Goal: Task Accomplishment & Management: Complete application form

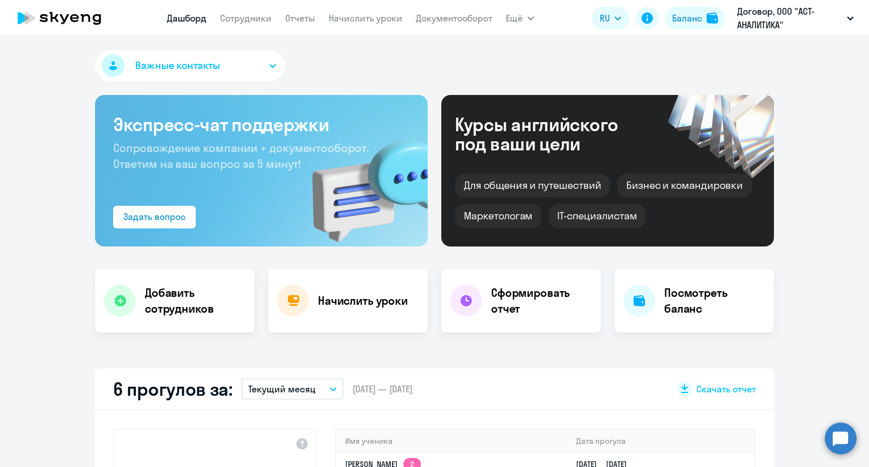
select select "30"
click at [152, 297] on h4 "Добавить сотрудников" at bounding box center [195, 301] width 101 height 32
select select "english_adult_not_native_speaker"
select select "3"
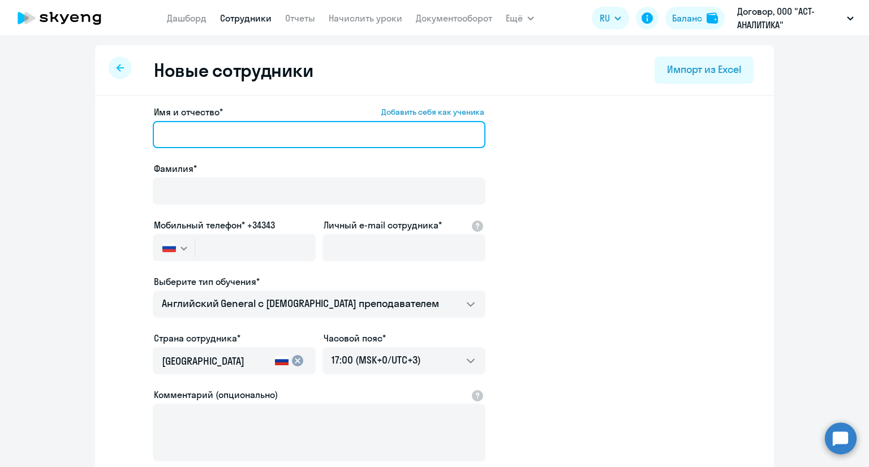
click at [229, 144] on input "Имя и отчество* Добавить себя как ученика" at bounding box center [319, 134] width 333 height 27
type input "R"
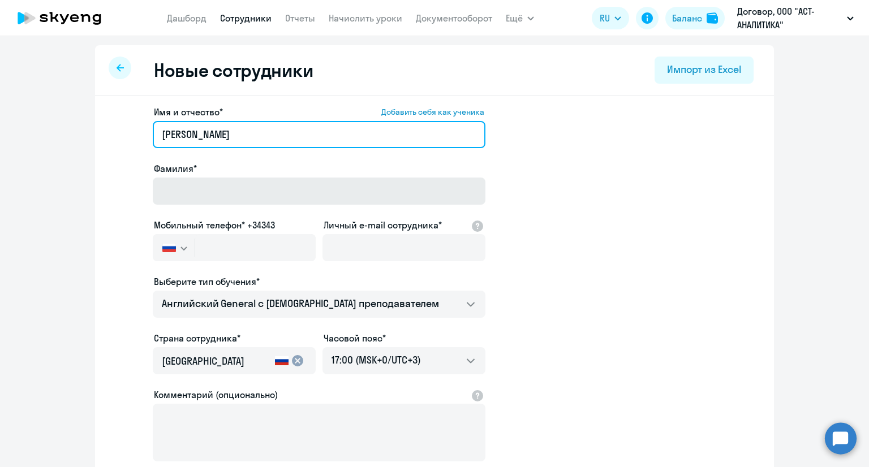
type input "[PERSON_NAME]"
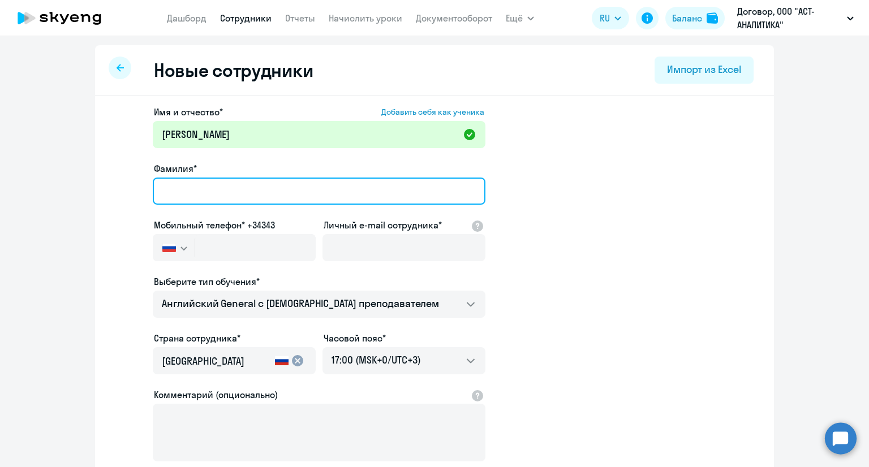
click at [206, 193] on input "Фамилия*" at bounding box center [319, 191] width 333 height 27
type input "[PERSON_NAME]"
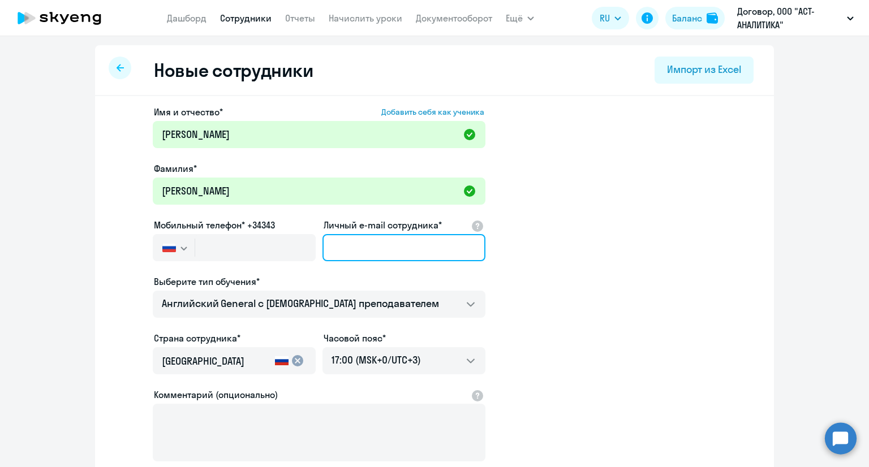
click at [361, 252] on input "Личный e-mail сотрудника*" at bounding box center [403, 247] width 163 height 27
paste input "[EMAIL_ADDRESS][DOMAIN_NAME]"
type input "[EMAIL_ADDRESS][DOMAIN_NAME]"
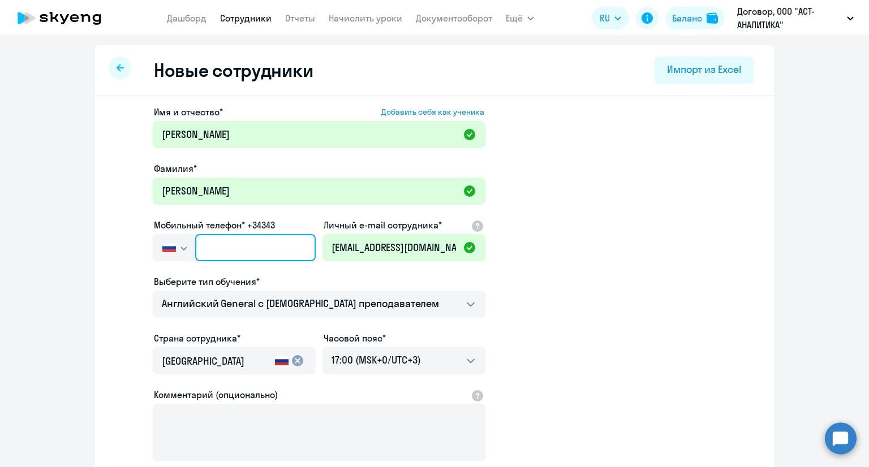
click at [215, 251] on input "text" at bounding box center [255, 247] width 120 height 27
paste input "[PHONE_NUMBER]"
click at [215, 246] on input "[PHONE_NUMBER]" at bounding box center [255, 247] width 120 height 27
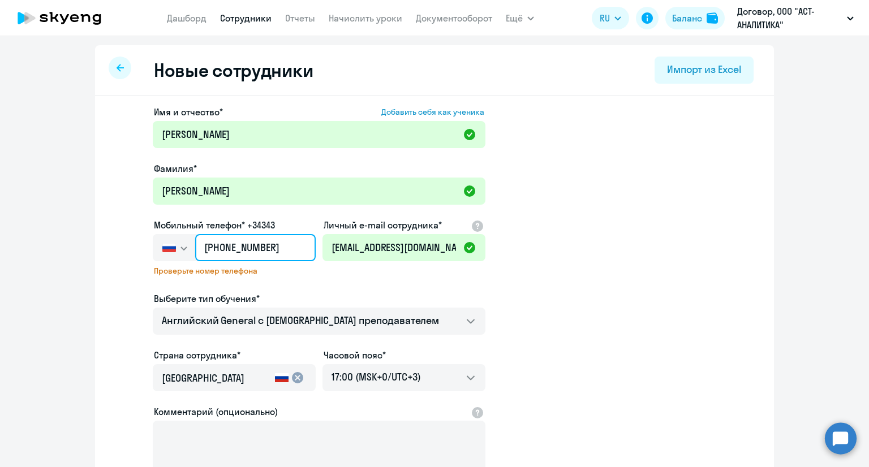
click at [201, 245] on input "[PHONE_NUMBER]" at bounding box center [255, 247] width 120 height 27
drag, startPoint x: 278, startPoint y: 243, endPoint x: 181, endPoint y: 252, distance: 97.7
click at [181, 252] on div "[GEOGRAPHIC_DATA] +7 [GEOGRAPHIC_DATA] +7 [GEOGRAPHIC_DATA] +380 [GEOGRAPHIC_DA…" at bounding box center [234, 247] width 163 height 27
paste input "911 816-40-8"
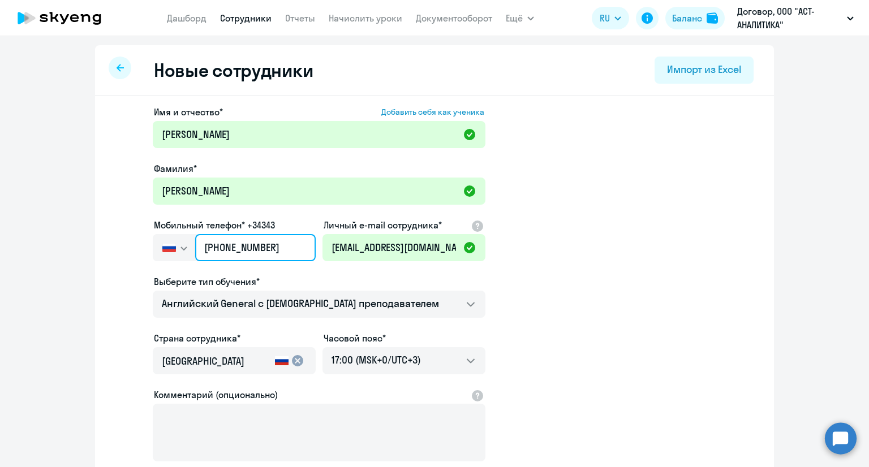
type input "[PHONE_NUMBER]"
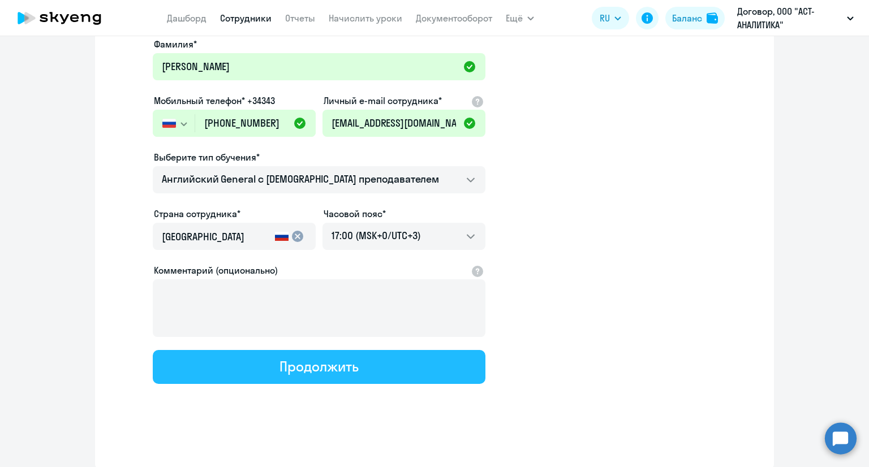
click at [356, 369] on button "Продолжить" at bounding box center [319, 367] width 333 height 34
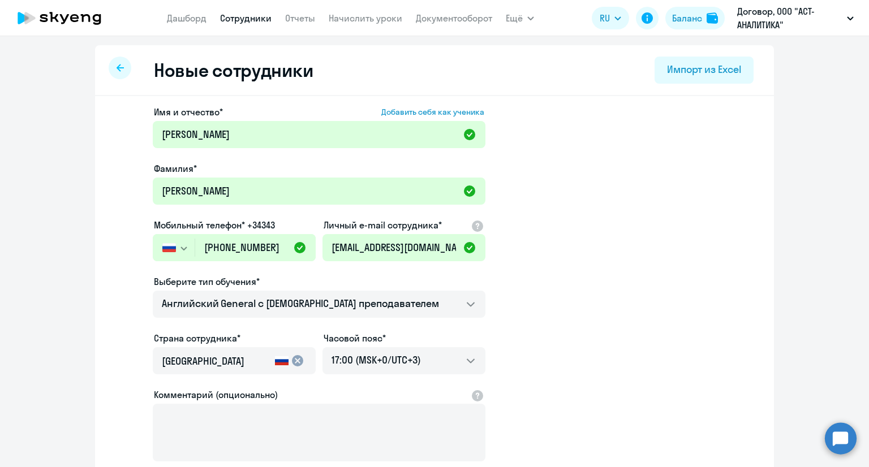
select select "english_adult_not_native_speaker"
select select "3"
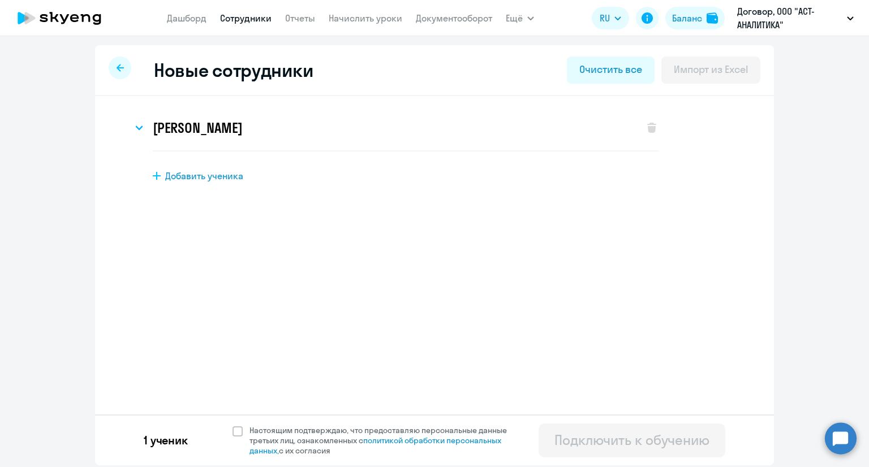
scroll to position [0, 0]
click at [222, 174] on span "Добавить ученика" at bounding box center [204, 176] width 78 height 12
select select "english_adult_not_native_speaker"
select select "3"
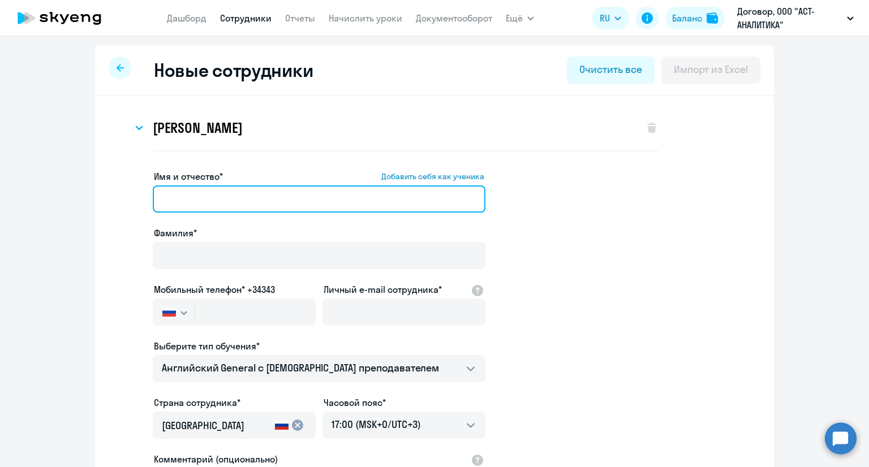
click at [228, 199] on input "Имя и отчество* Добавить себя как ученика" at bounding box center [319, 199] width 333 height 27
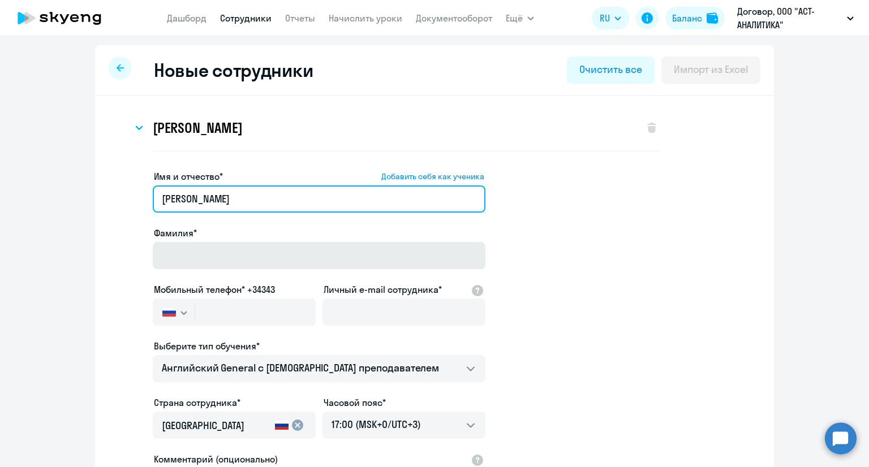
type input "[PERSON_NAME]"
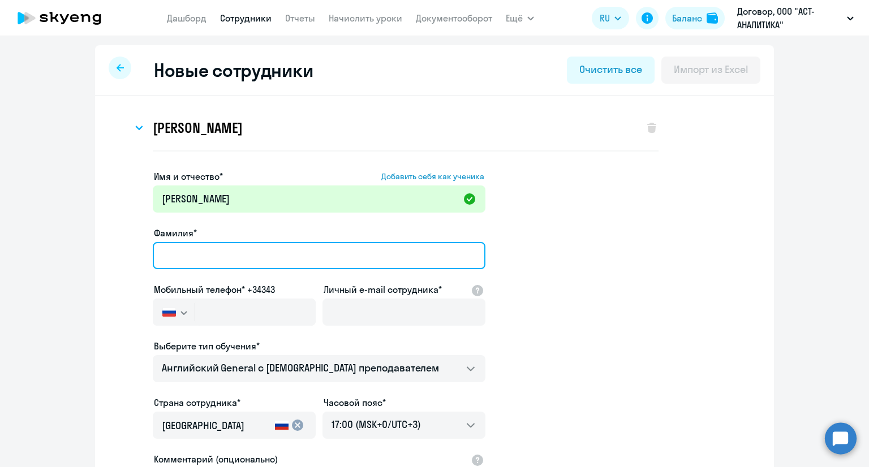
click at [193, 266] on input "Фамилия*" at bounding box center [319, 255] width 333 height 27
type input "[PERSON_NAME]"
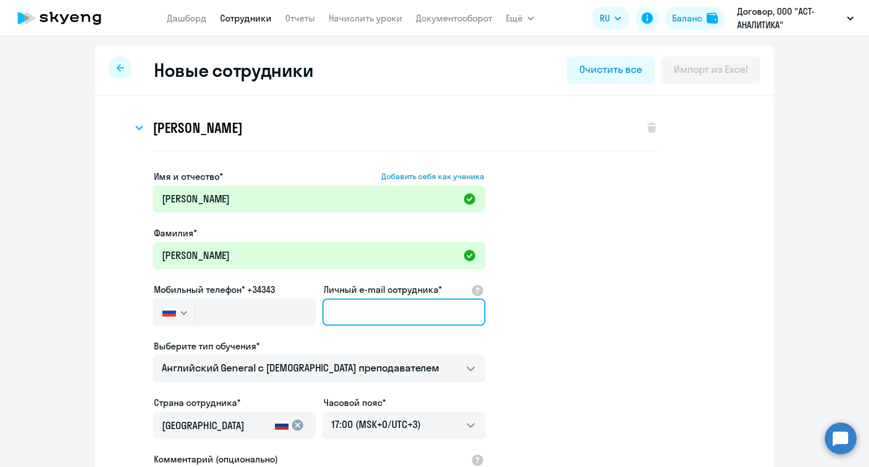
click at [373, 310] on input "Личный e-mail сотрудника*" at bounding box center [403, 312] width 163 height 27
paste input "[EMAIL_ADDRESS][DOMAIN_NAME]"
type input "[EMAIL_ADDRESS][DOMAIN_NAME]"
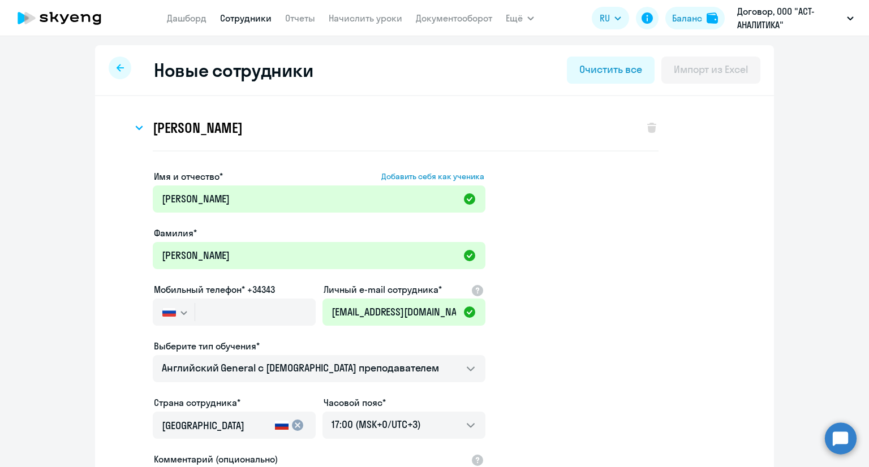
click at [115, 204] on app-new-student-form "Имя и отчество* Добавить себя как ученика [PERSON_NAME]* [PERSON_NAME] телефон*…" at bounding box center [434, 371] width 643 height 403
click at [240, 320] on input "text" at bounding box center [255, 312] width 120 height 27
paste input "[PHONE_NUMBER]"
type input "[PHONE_NUMBER]"
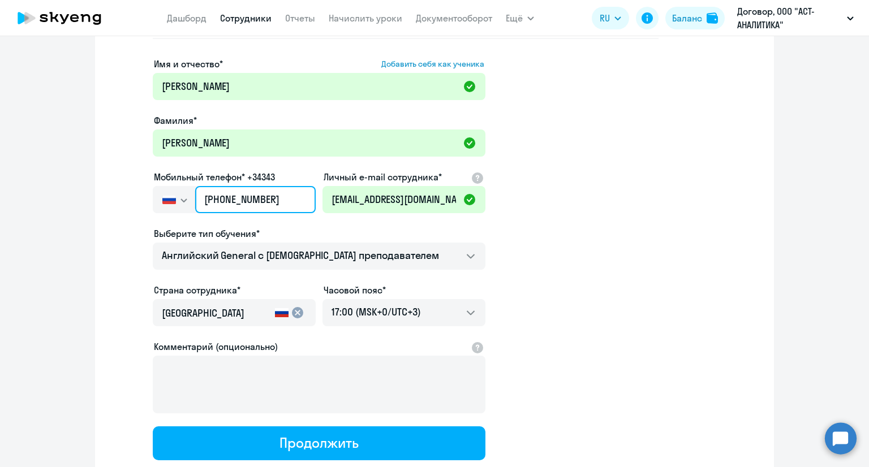
scroll to position [114, 0]
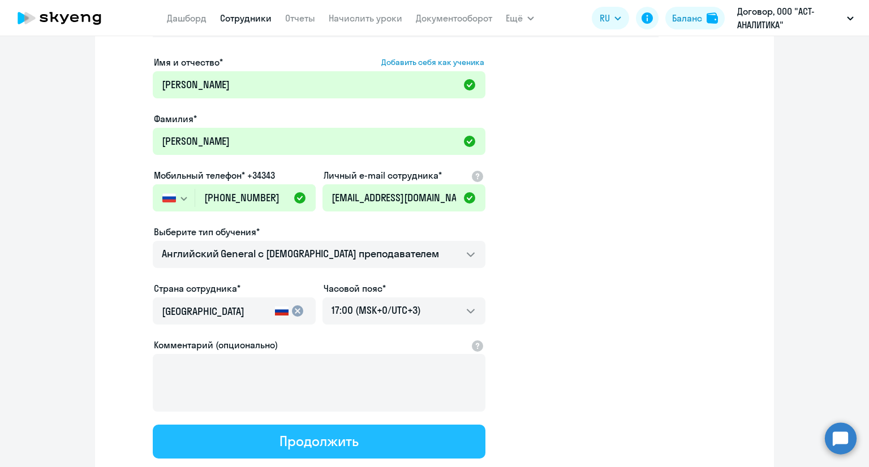
click at [421, 429] on button "Продолжить" at bounding box center [319, 442] width 333 height 34
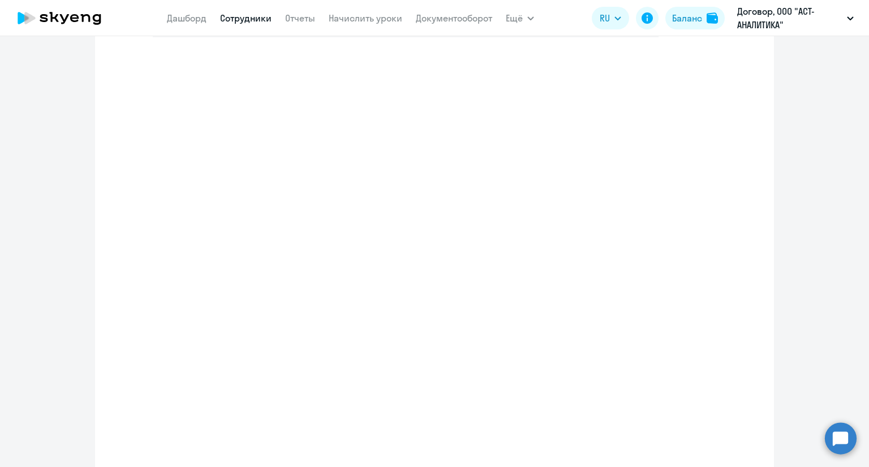
select select "english_adult_not_native_speaker"
select select "3"
select select "english_adult_not_native_speaker"
select select "3"
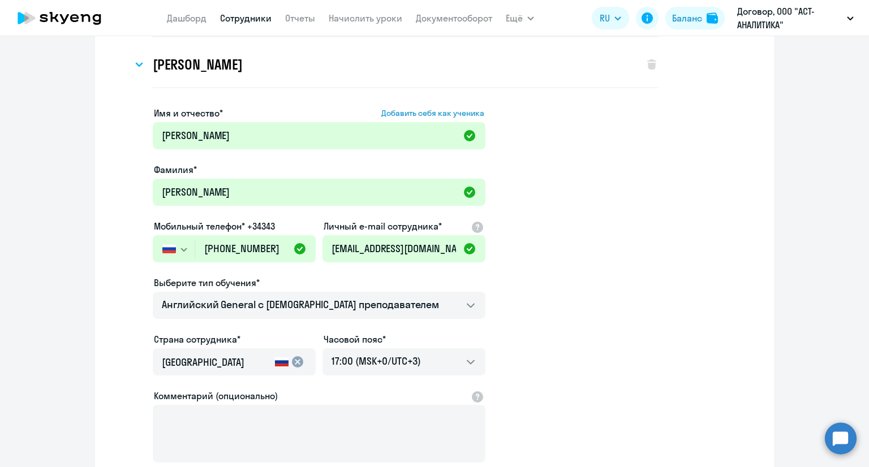
scroll to position [0, 0]
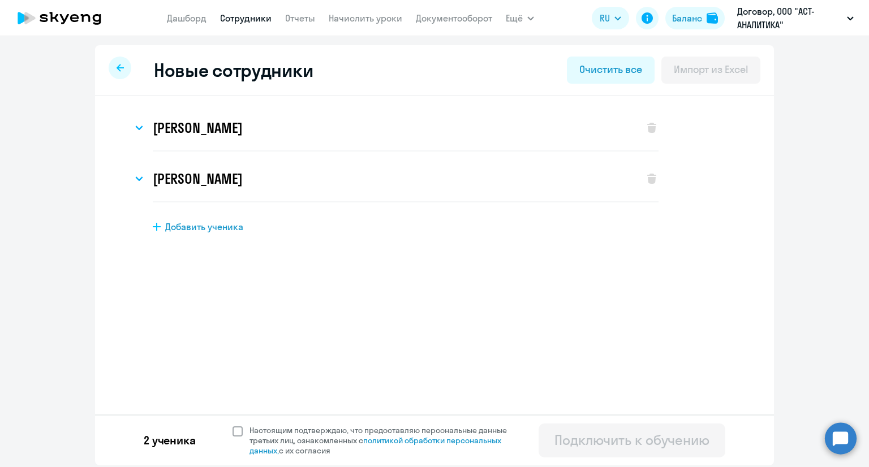
click at [234, 438] on label "Настоящим подтверждаю, что предоставляю персональные данные третьих лиц, ознако…" at bounding box center [376, 440] width 288 height 31
click at [232, 425] on input "Настоящим подтверждаю, что предоставляю персональные данные третьих лиц, ознако…" at bounding box center [232, 425] width 1 height 1
checkbox input "true"
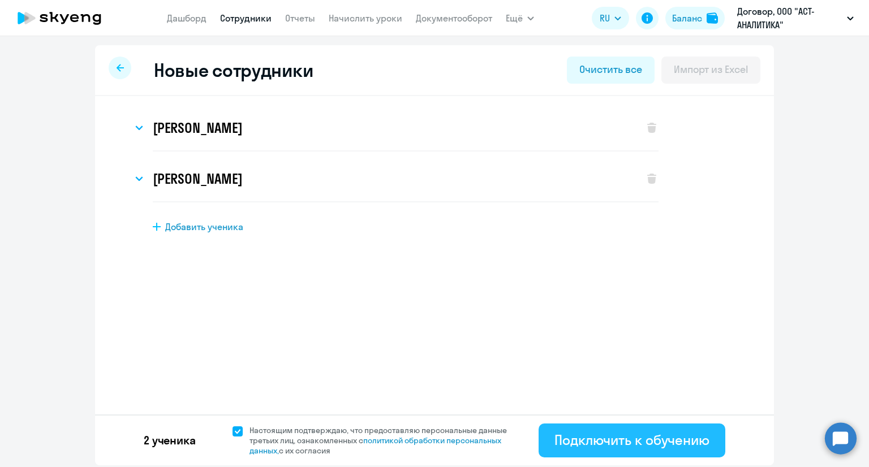
click at [670, 436] on div "Подключить к обучению" at bounding box center [631, 440] width 155 height 18
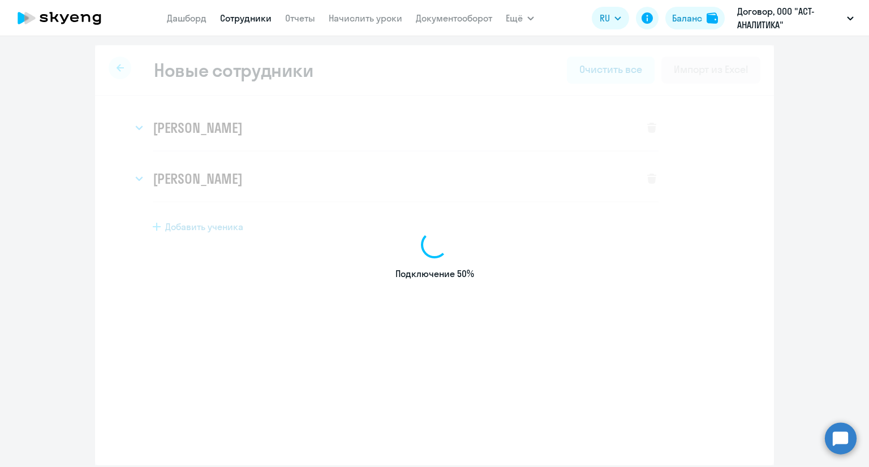
select select "english_adult_not_native_speaker"
select select "3"
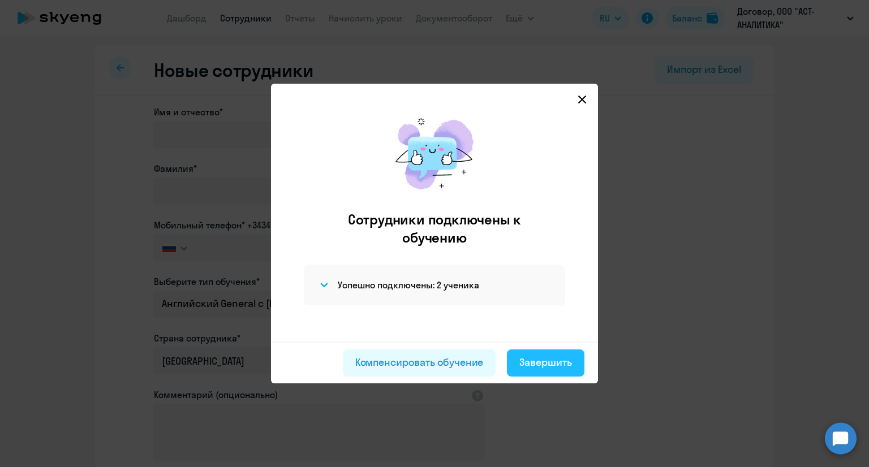
click at [529, 365] on div "Завершить" at bounding box center [545, 362] width 53 height 15
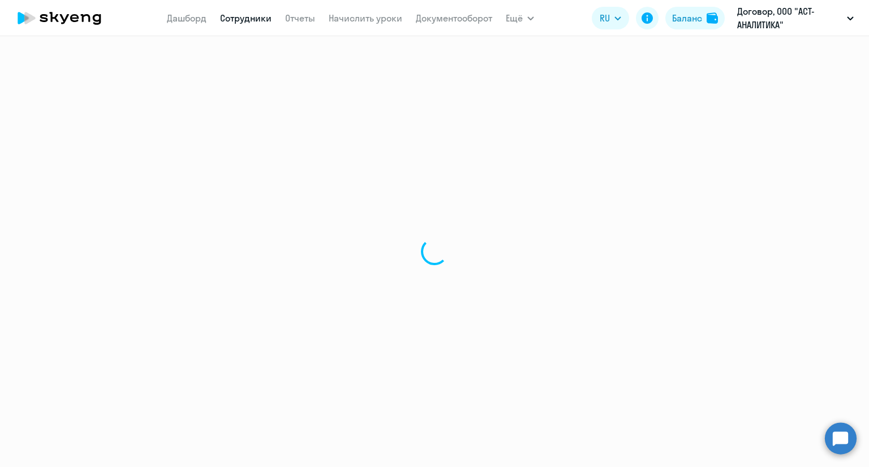
select select "30"
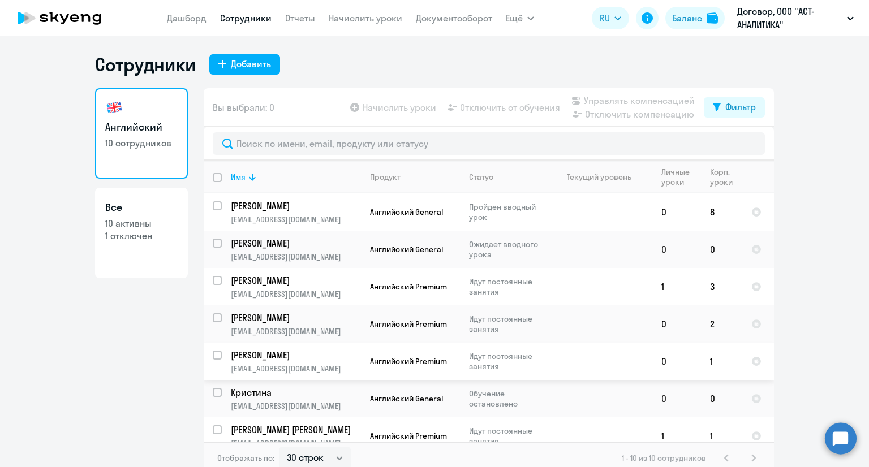
scroll to position [127, 0]
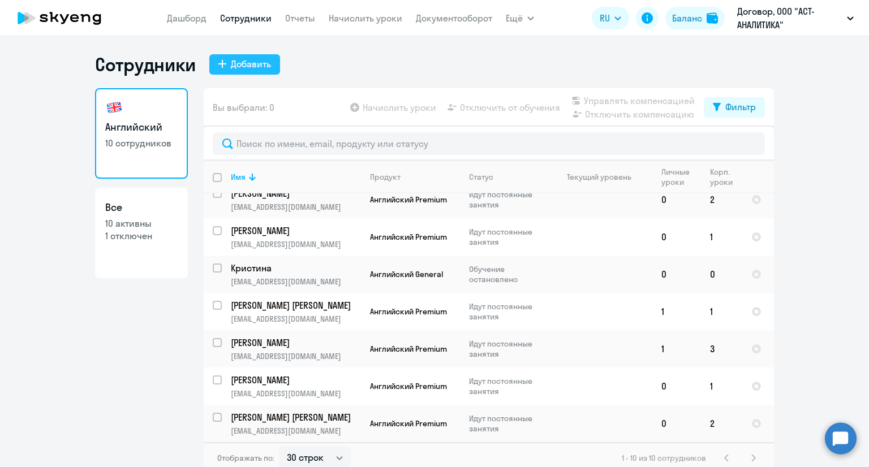
click at [235, 68] on div "Добавить" at bounding box center [251, 64] width 40 height 14
select select "english_adult_not_native_speaker"
select select "3"
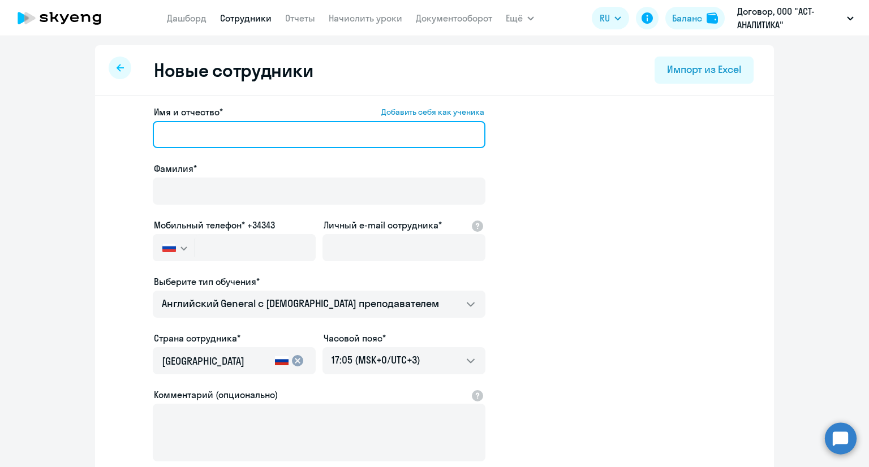
click at [228, 133] on input "Имя и отчество* Добавить себя как ученика" at bounding box center [319, 134] width 333 height 27
type input "М"
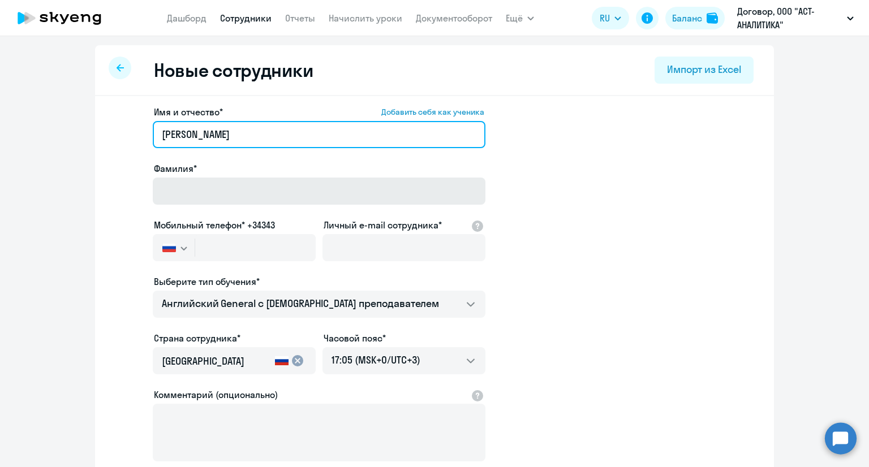
type input "[PERSON_NAME]"
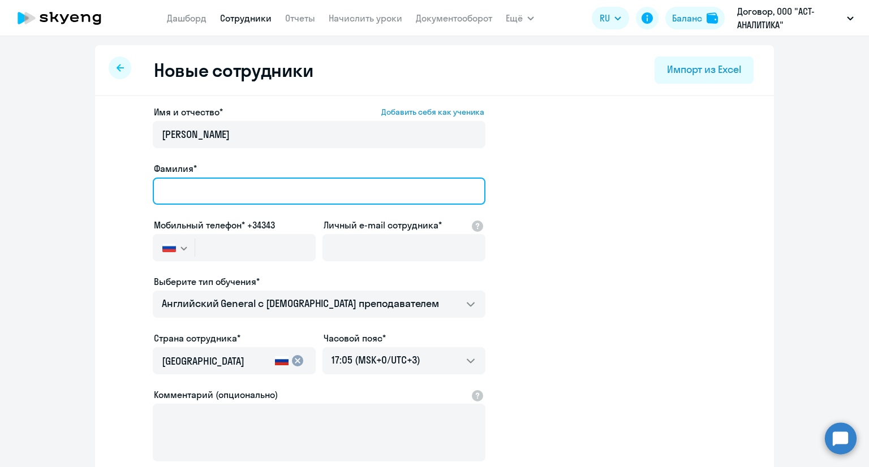
click at [227, 199] on input "Фамилия*" at bounding box center [319, 191] width 333 height 27
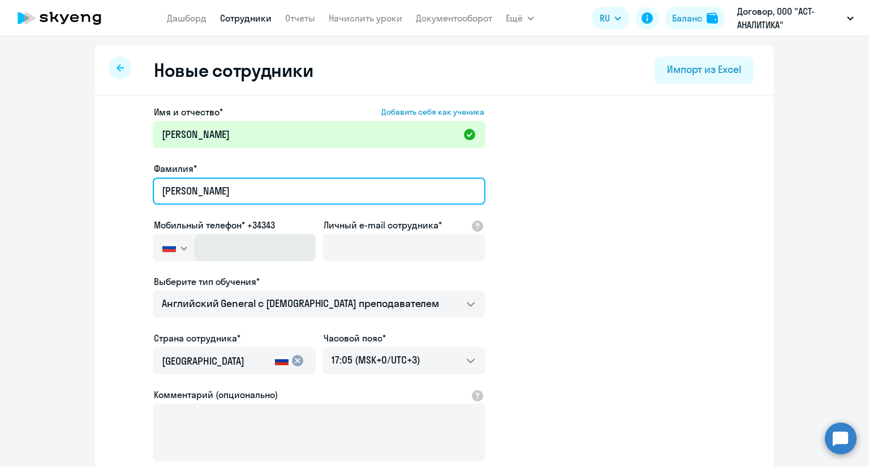
type input "[PERSON_NAME]"
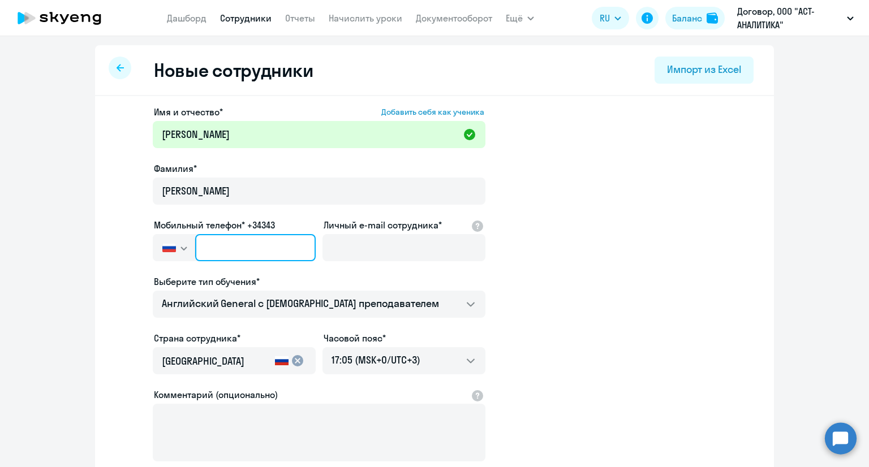
click at [251, 254] on input "text" at bounding box center [255, 247] width 120 height 27
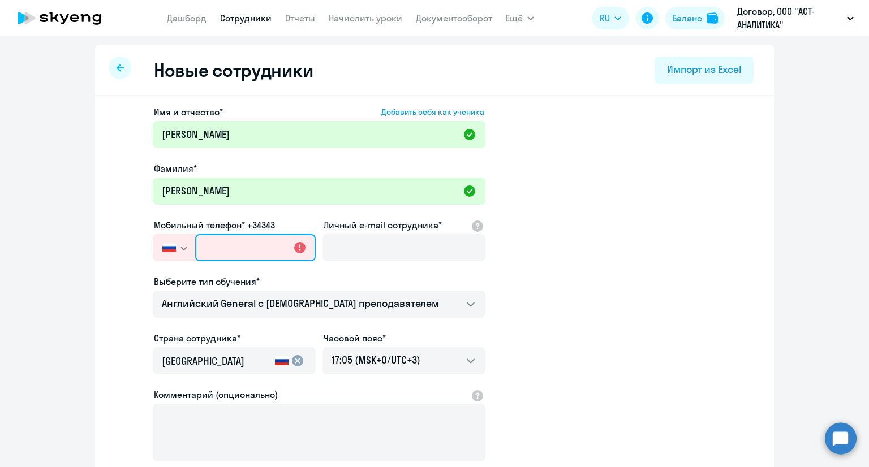
paste input "[PHONE_NUMBER]"
type input "[PHONE_NUMBER]"
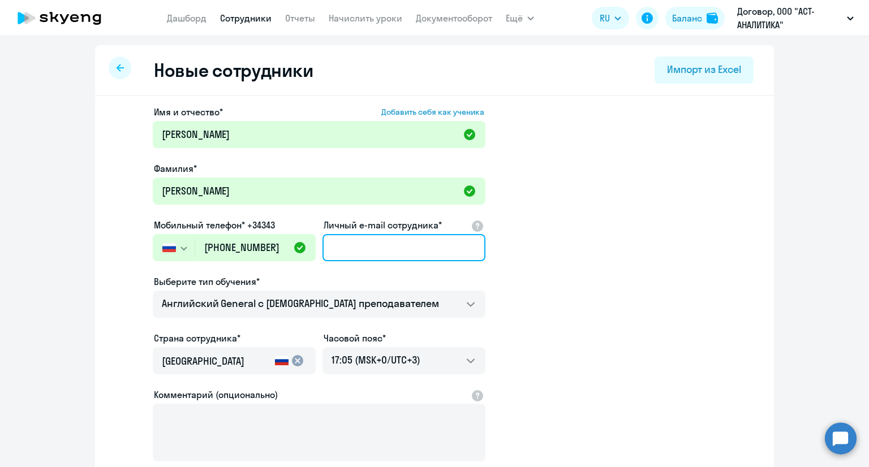
click at [334, 251] on input "Личный e-mail сотрудника*" at bounding box center [403, 247] width 163 height 27
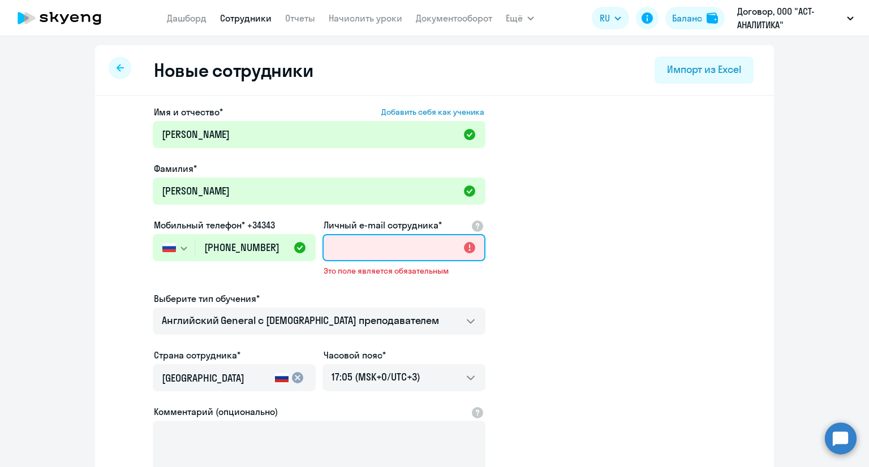
paste input "[EMAIL_ADDRESS][DOMAIN_NAME]"
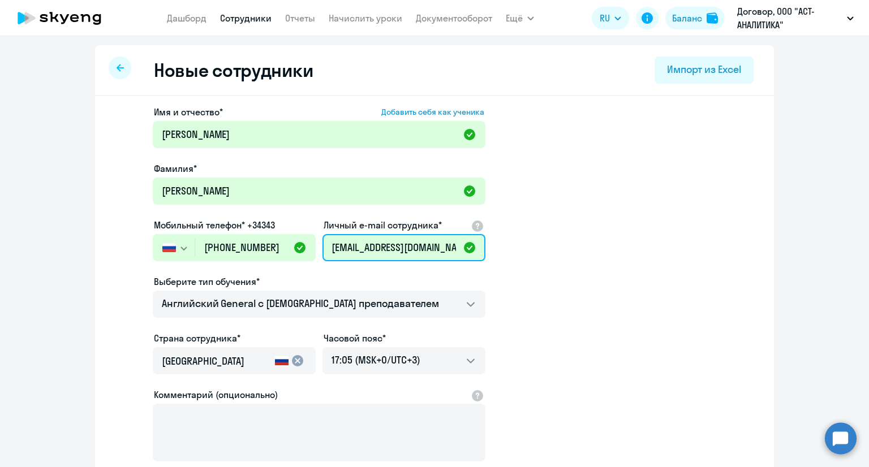
scroll to position [124, 0]
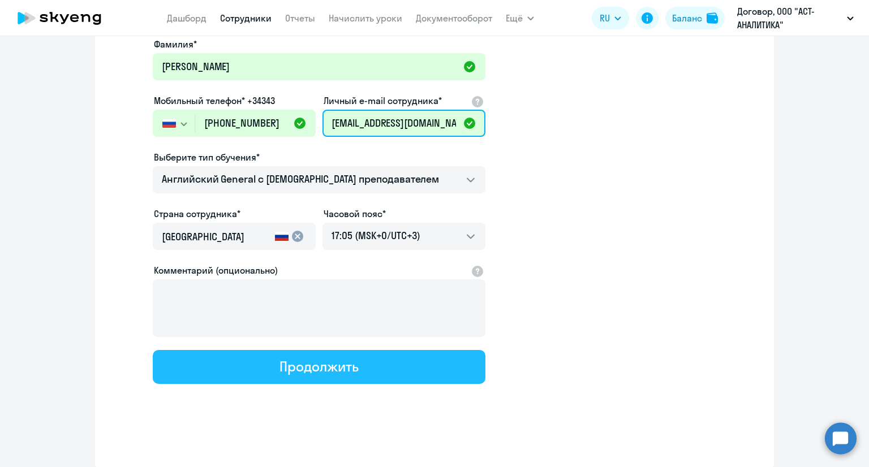
type input "[EMAIL_ADDRESS][DOMAIN_NAME]"
click at [408, 374] on button "Продолжить" at bounding box center [319, 367] width 333 height 34
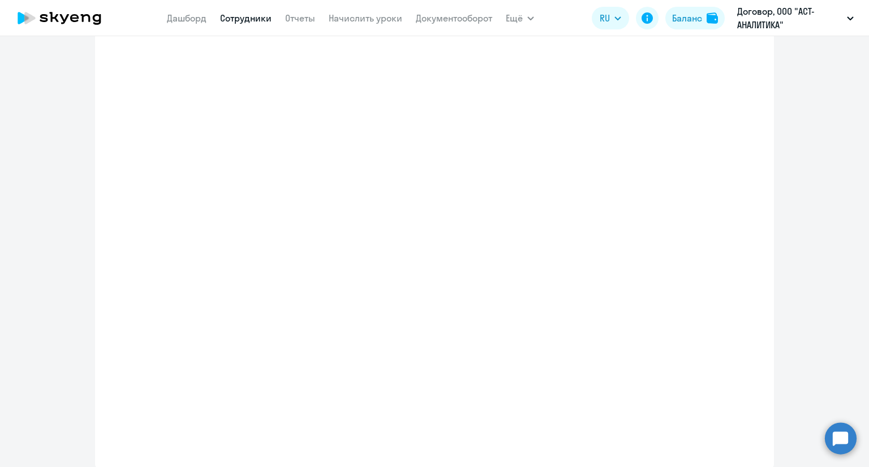
select select "english_adult_not_native_speaker"
select select "3"
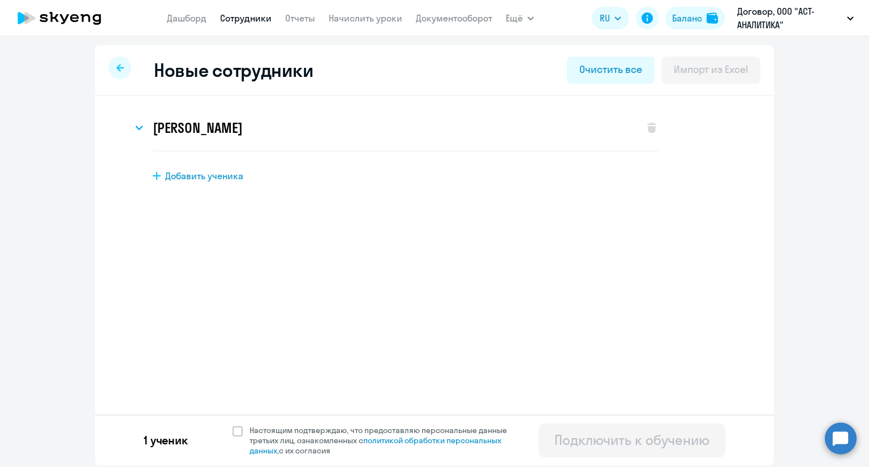
scroll to position [0, 0]
click at [238, 433] on span at bounding box center [237, 431] width 10 height 10
click at [232, 425] on input "Настоящим подтверждаю, что предоставляю персональные данные третьих лиц, ознако…" at bounding box center [232, 425] width 1 height 1
checkbox input "true"
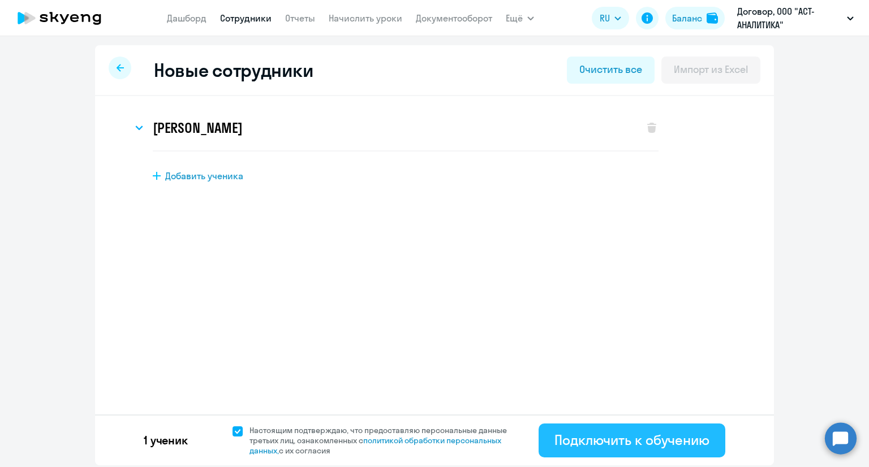
click at [606, 435] on div "Подключить к обучению" at bounding box center [631, 440] width 155 height 18
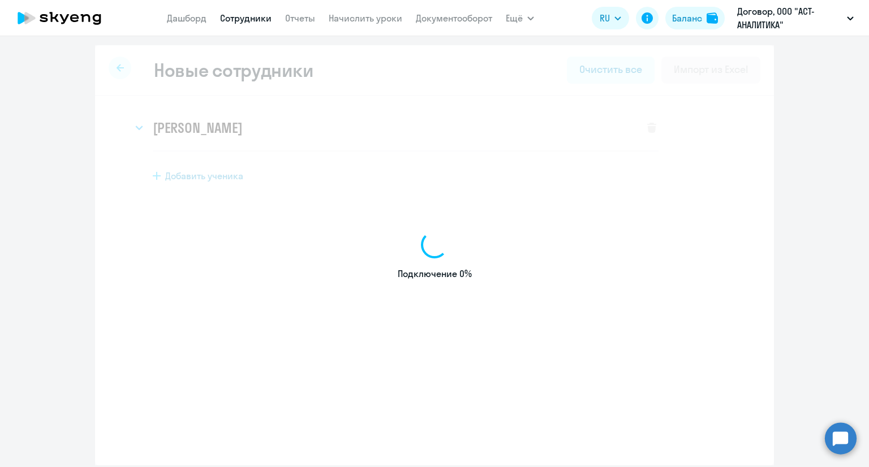
select select "english_adult_not_native_speaker"
select select "3"
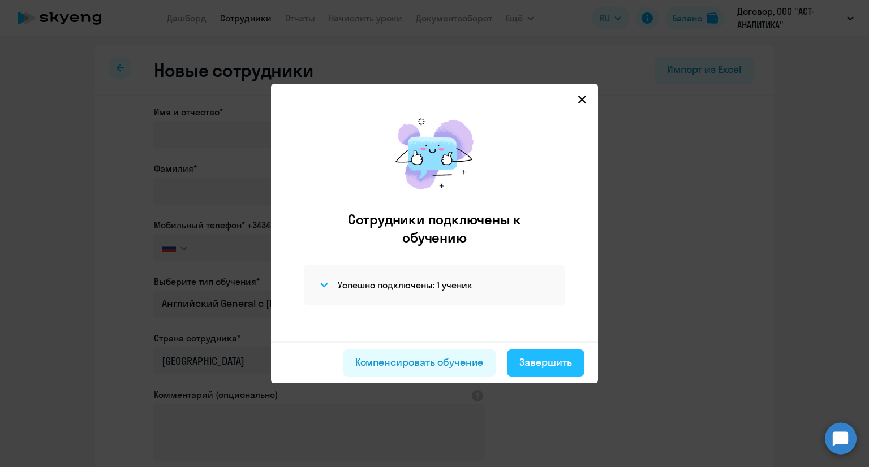
click at [547, 361] on div "Завершить" at bounding box center [545, 362] width 53 height 15
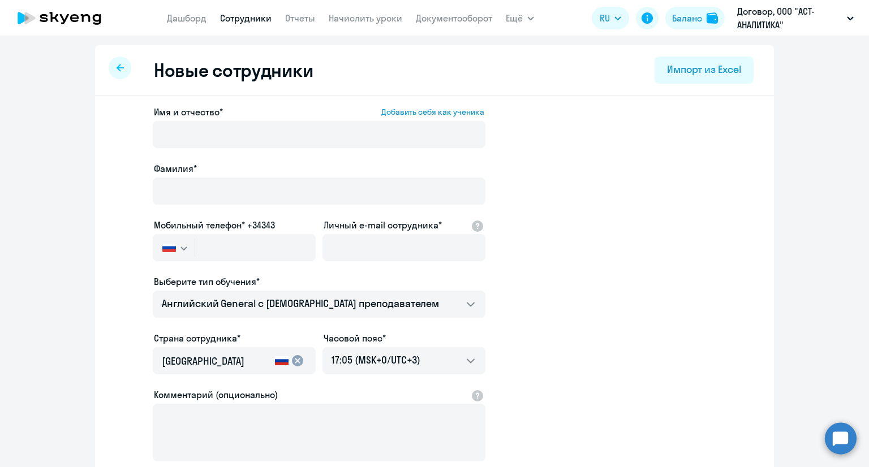
select select "30"
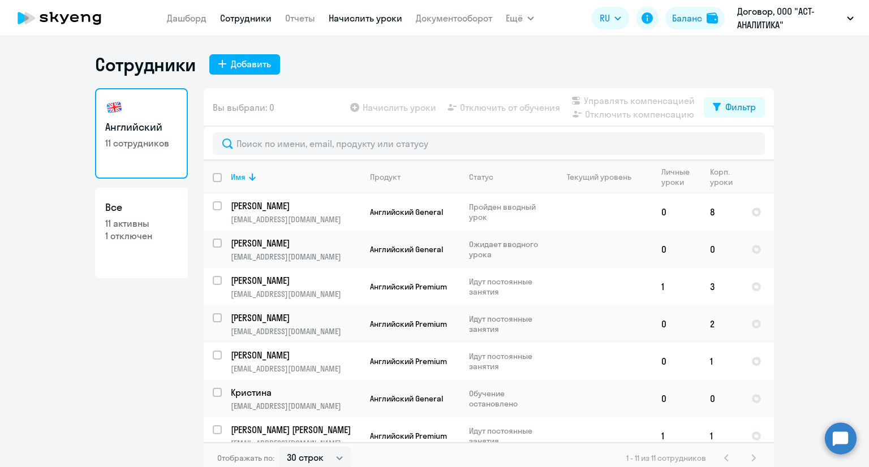
click at [355, 15] on link "Начислить уроки" at bounding box center [366, 17] width 74 height 11
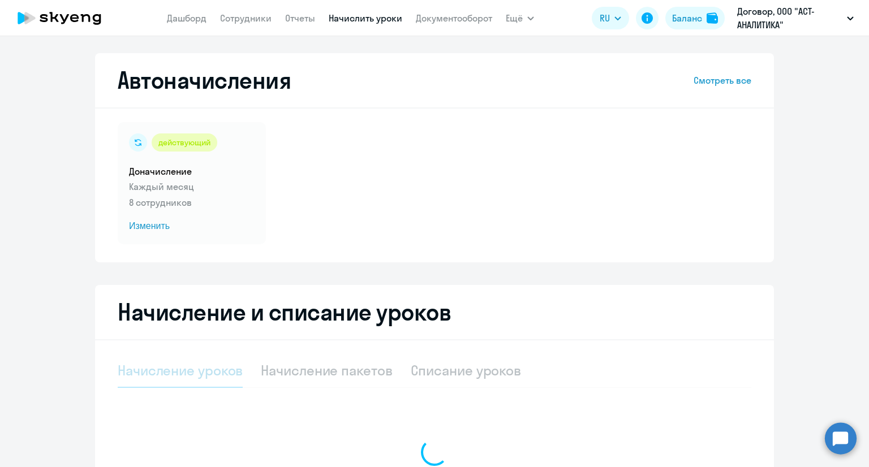
select select "10"
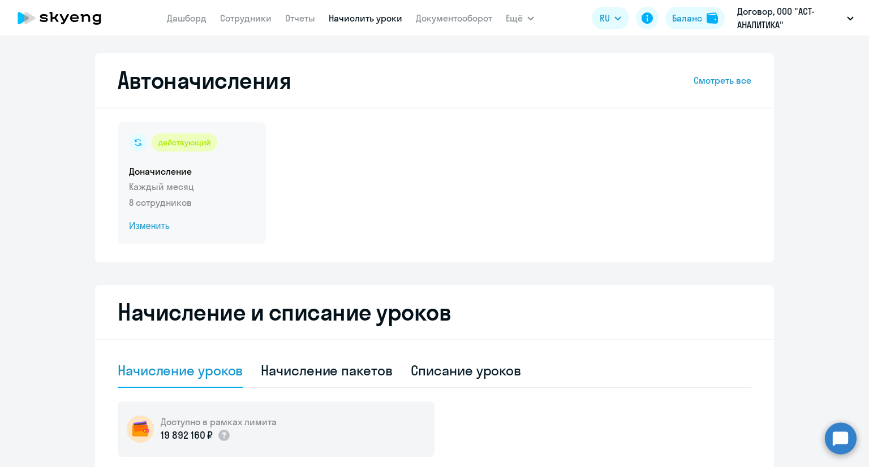
click at [148, 226] on span "Изменить" at bounding box center [192, 226] width 126 height 14
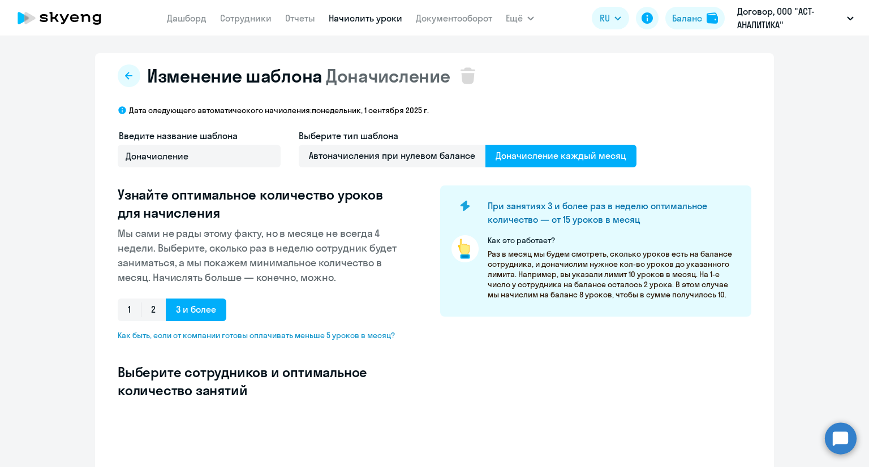
select select "10"
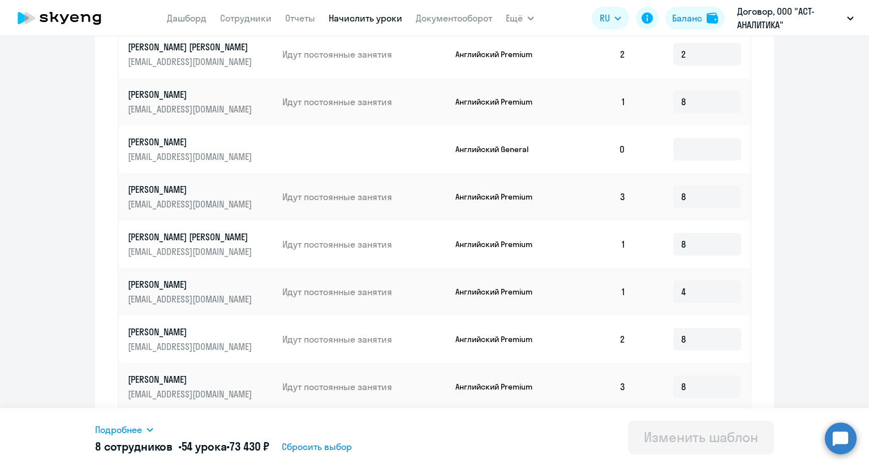
scroll to position [450, 0]
click at [719, 152] on input at bounding box center [707, 150] width 68 height 23
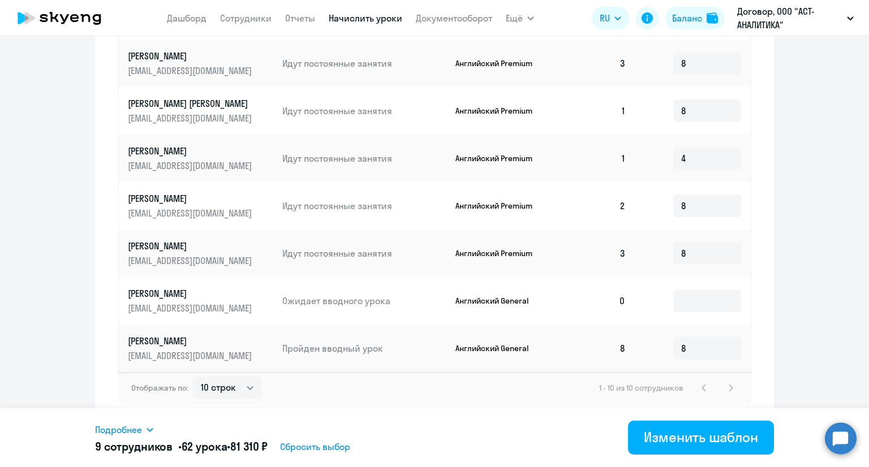
scroll to position [584, 0]
type input "8"
click at [692, 306] on input at bounding box center [707, 301] width 68 height 23
type input "8"
click at [724, 389] on div "1 - 10 из 10 сотрудников" at bounding box center [668, 388] width 139 height 14
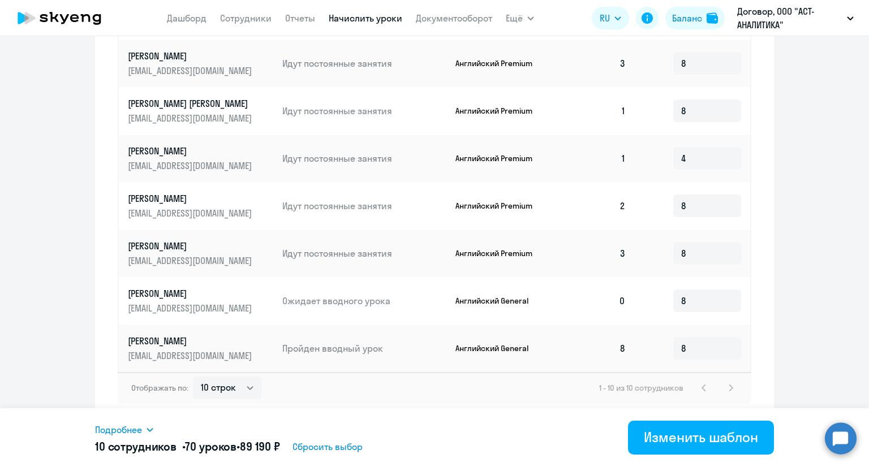
click at [723, 389] on div "1 - 10 из 10 сотрудников" at bounding box center [668, 388] width 139 height 14
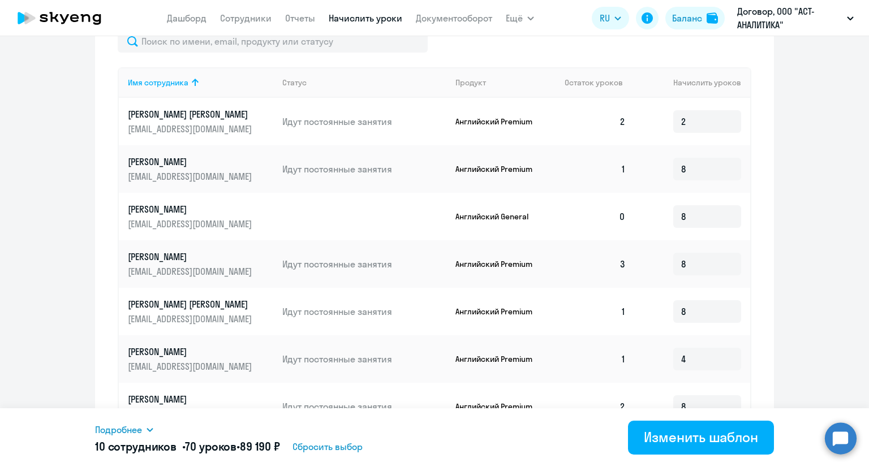
scroll to position [382, 0]
click at [684, 437] on div "Изменить шаблон" at bounding box center [701, 437] width 114 height 18
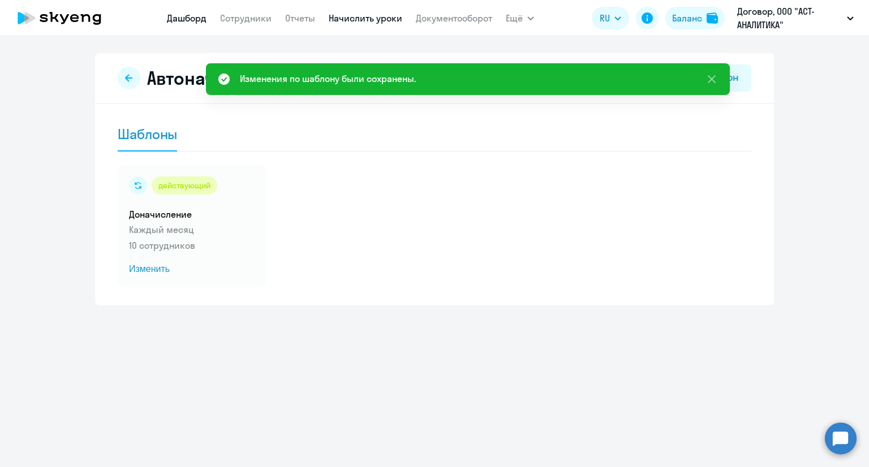
click at [180, 14] on link "Дашборд" at bounding box center [187, 17] width 40 height 11
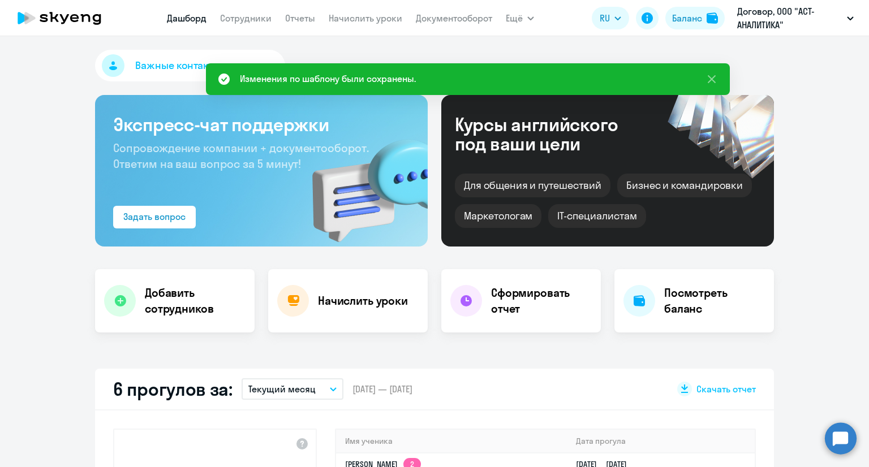
select select "30"
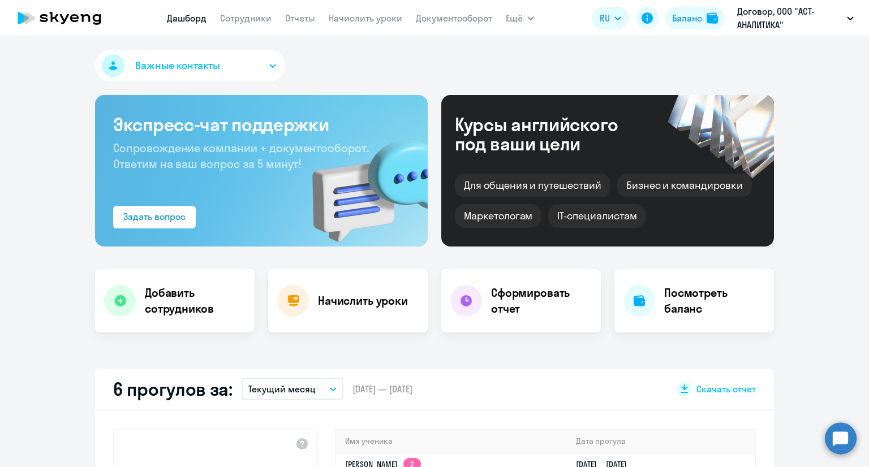
click at [49, 18] on icon at bounding box center [60, 18] width 100 height 28
click at [242, 16] on link "Сотрудники" at bounding box center [245, 17] width 51 height 11
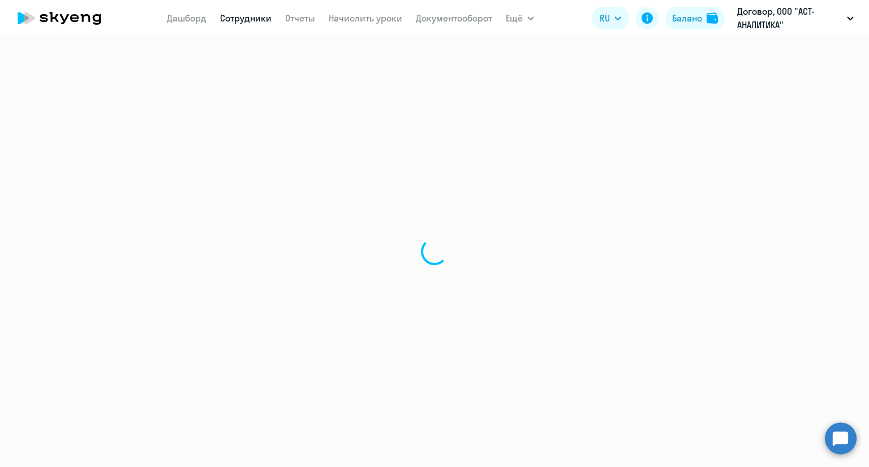
select select "30"
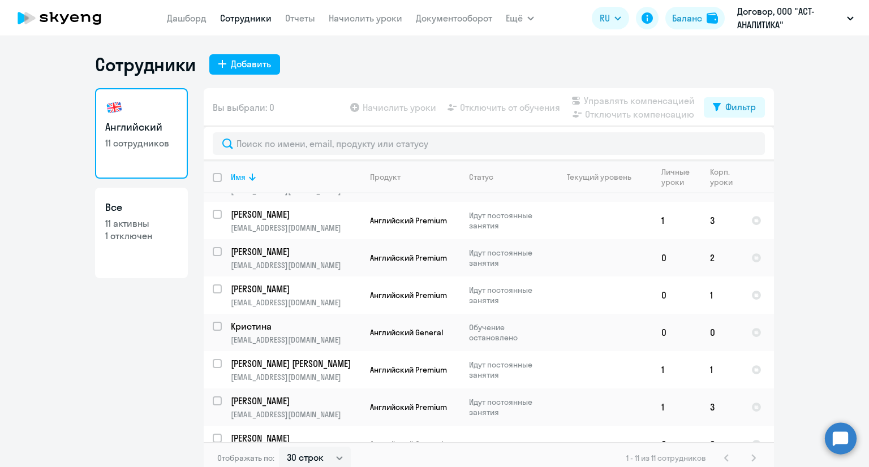
scroll to position [62, 0]
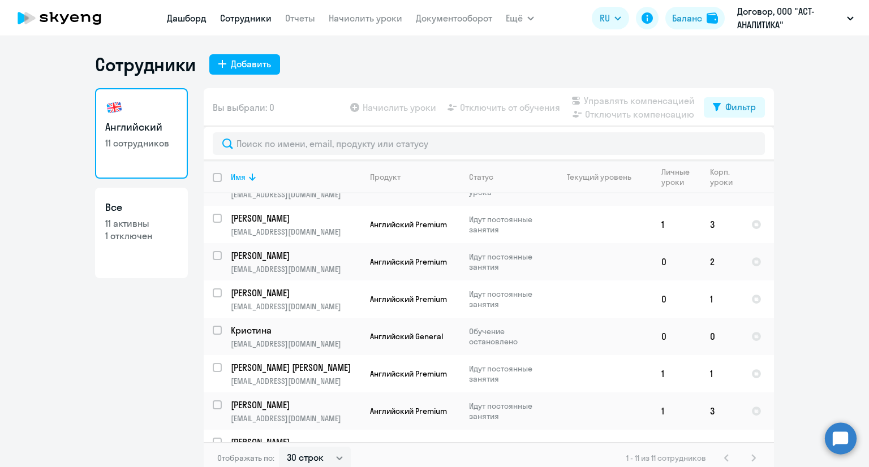
click at [193, 23] on link "Дашборд" at bounding box center [187, 17] width 40 height 11
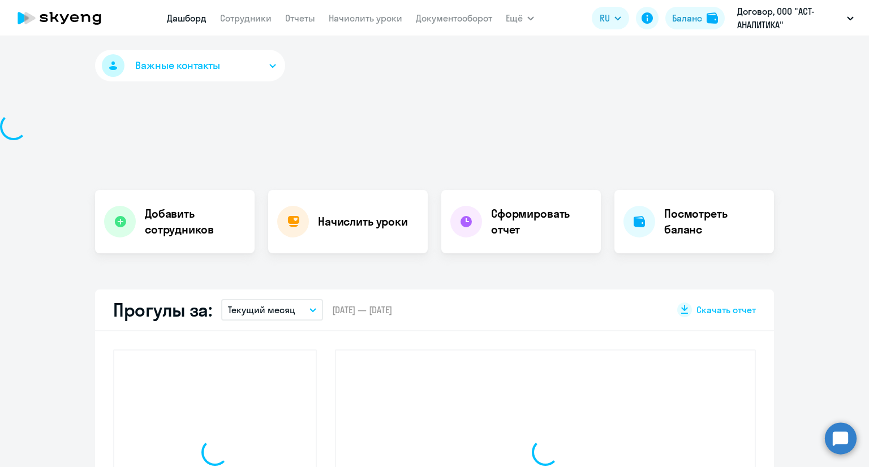
select select "30"
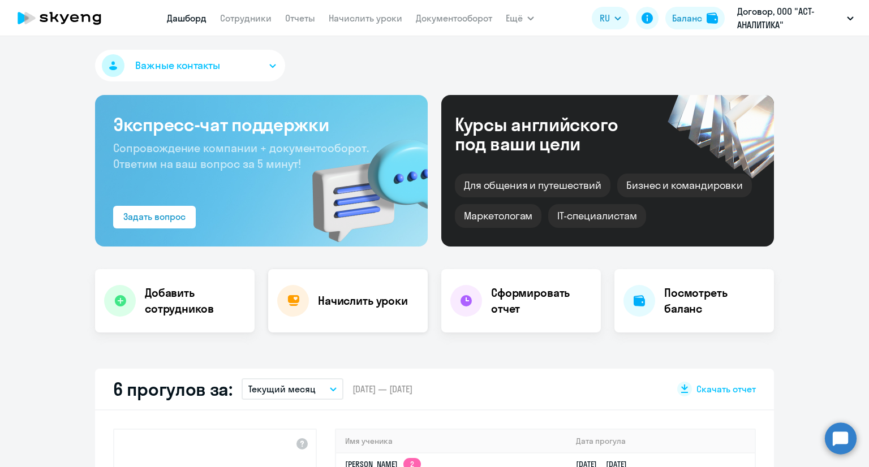
click at [357, 295] on h4 "Начислить уроки" at bounding box center [363, 301] width 90 height 16
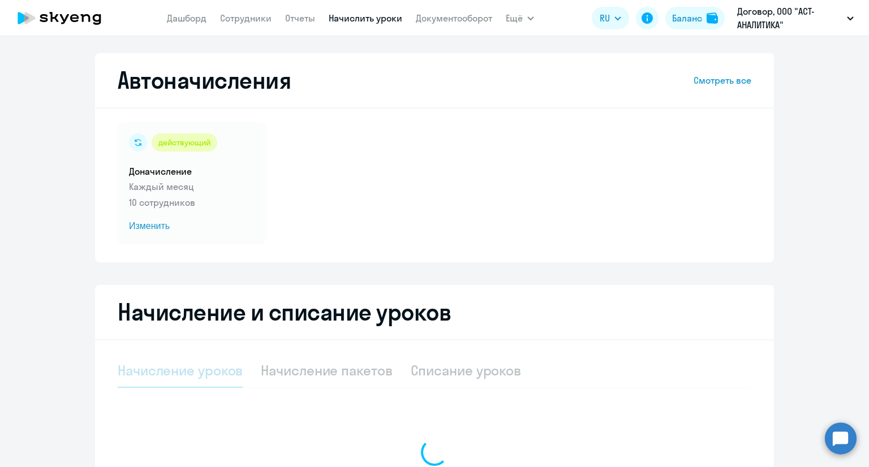
select select "10"
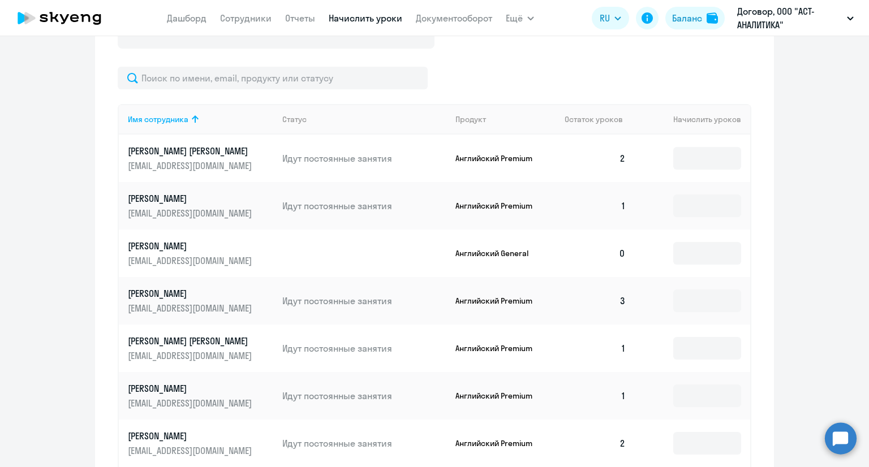
scroll to position [409, 0]
click at [715, 257] on input at bounding box center [707, 252] width 68 height 23
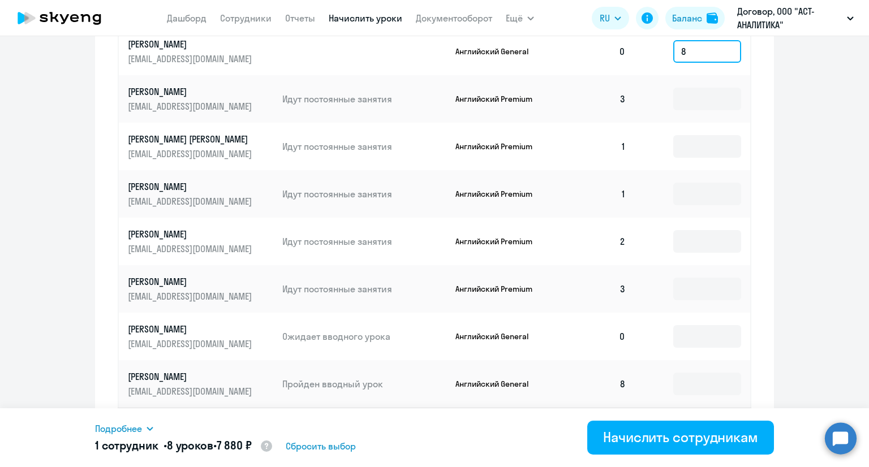
scroll to position [635, 0]
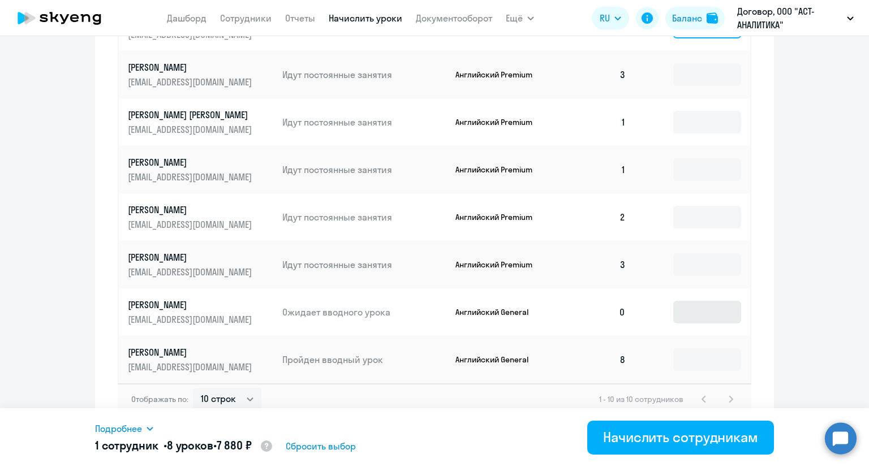
type input "8"
click at [695, 306] on input at bounding box center [707, 312] width 68 height 23
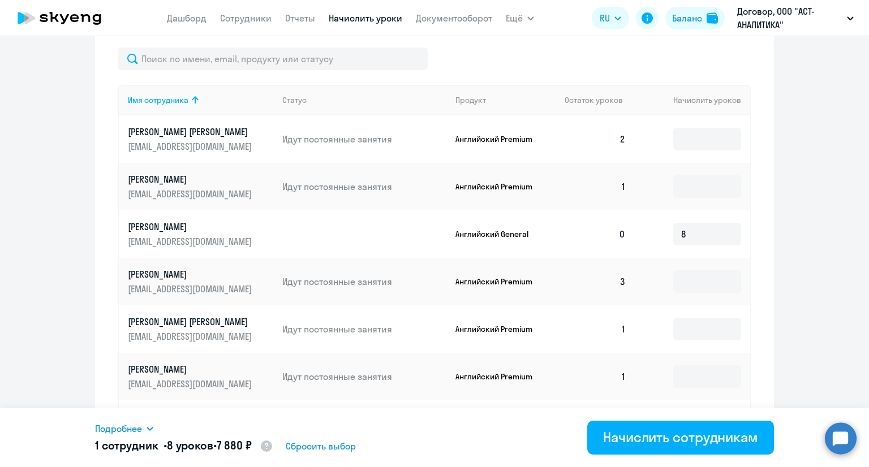
scroll to position [428, 0]
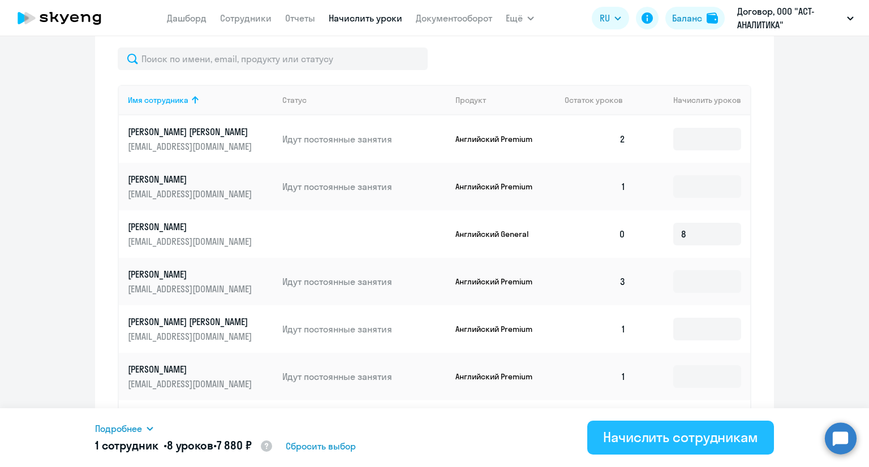
click at [641, 439] on div "Начислить сотрудникам" at bounding box center [680, 437] width 155 height 18
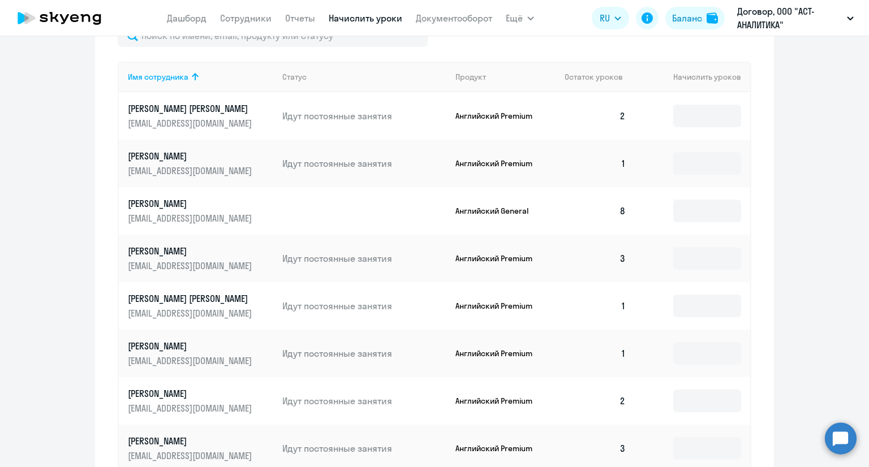
scroll to position [416, 0]
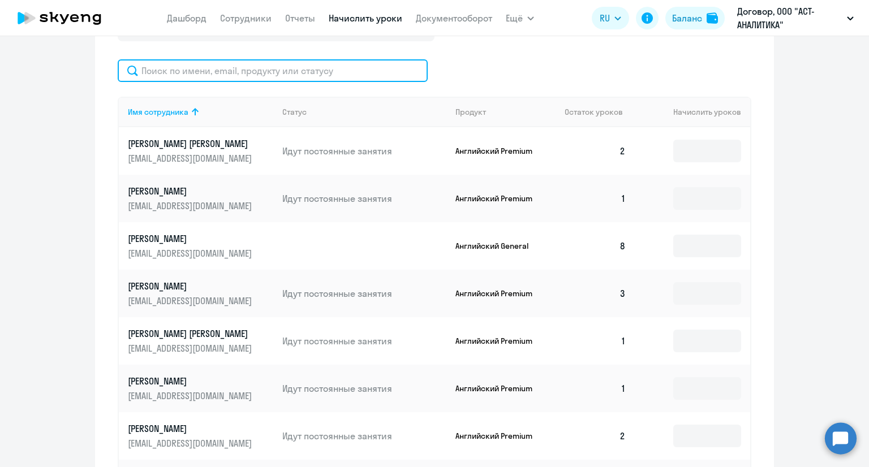
click at [367, 68] on input "text" at bounding box center [273, 70] width 310 height 23
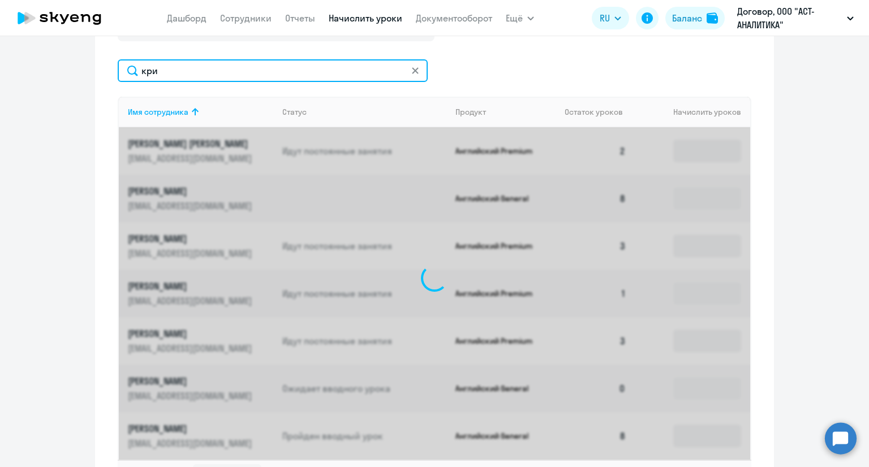
scroll to position [310, 0]
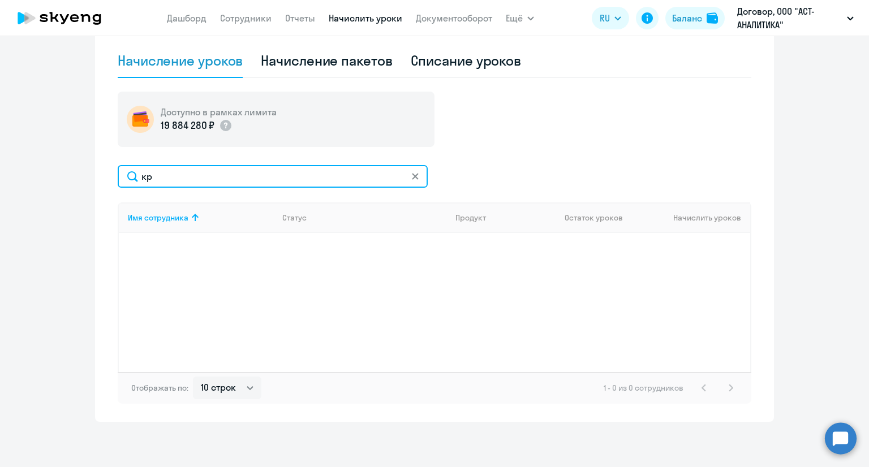
type input "к"
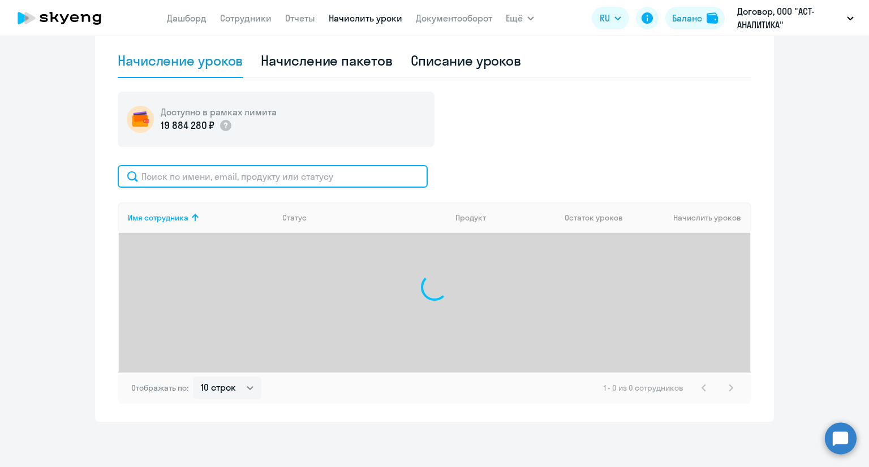
scroll to position [416, 0]
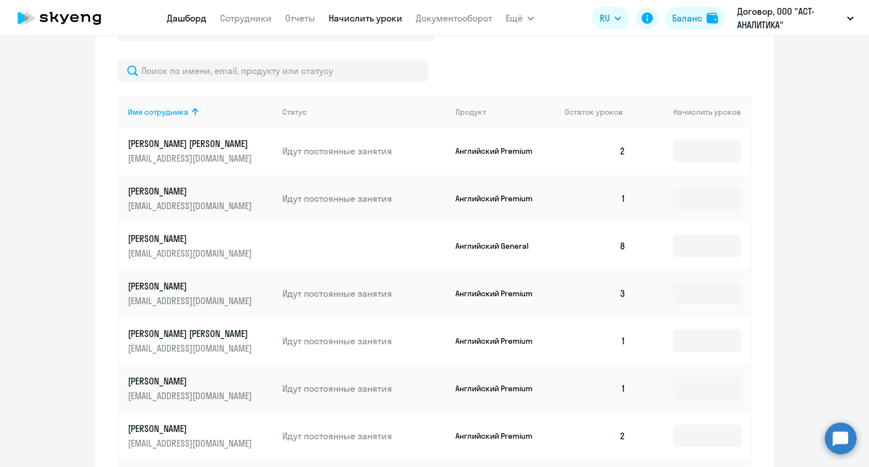
click at [183, 21] on link "Дашборд" at bounding box center [187, 17] width 40 height 11
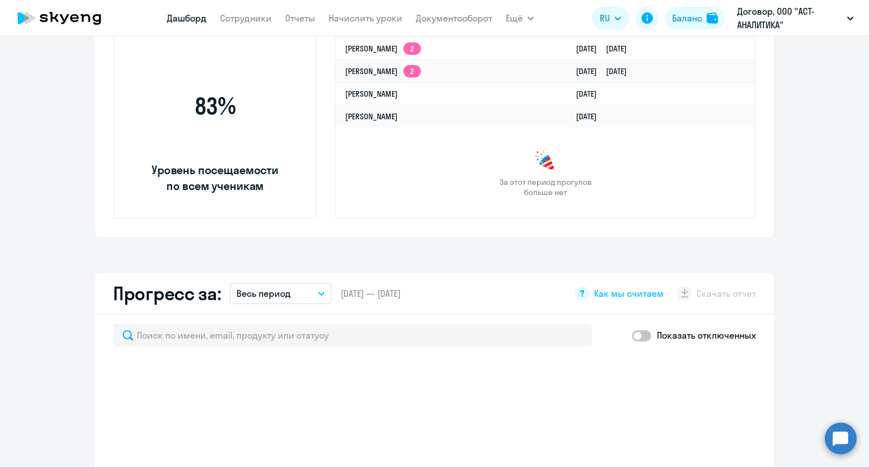
select select "30"
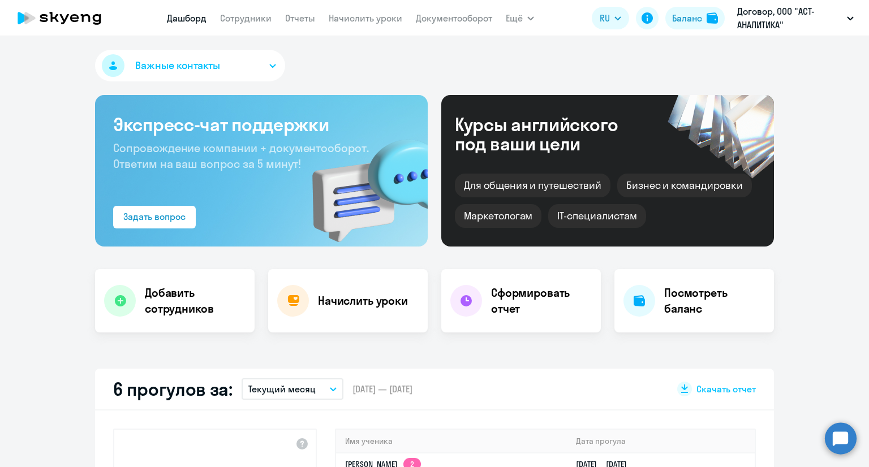
click at [90, 15] on icon at bounding box center [60, 18] width 100 height 28
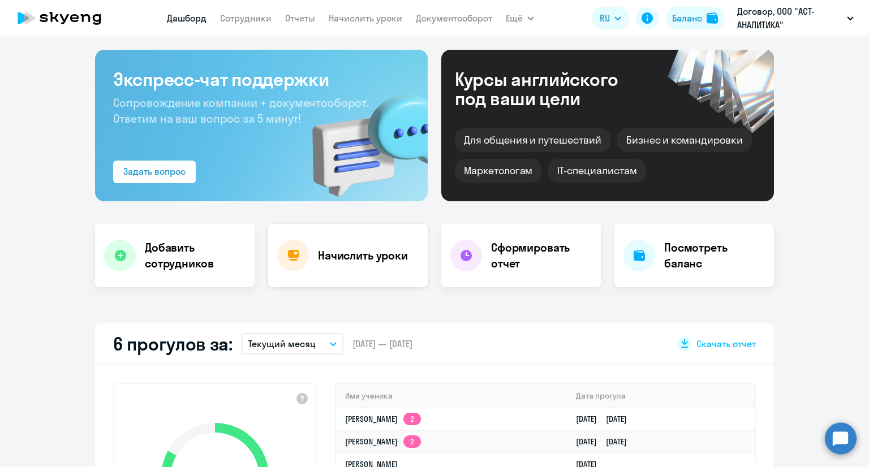
scroll to position [45, 0]
click at [357, 256] on h4 "Начислить уроки" at bounding box center [363, 256] width 90 height 16
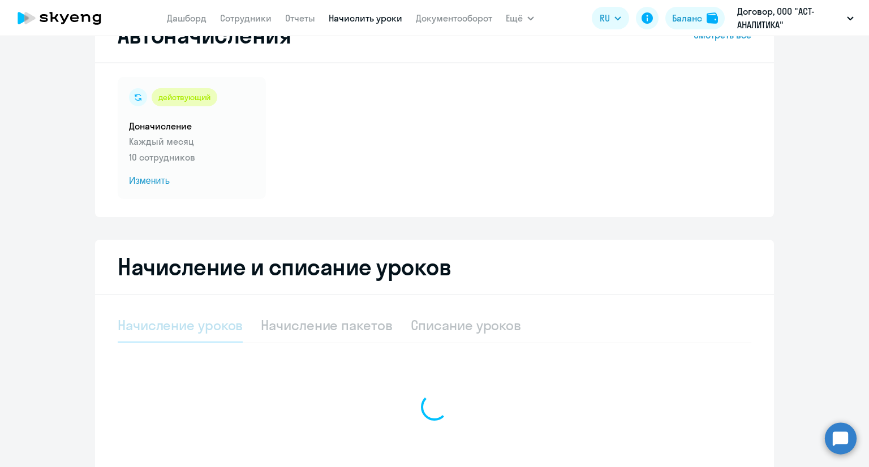
select select "10"
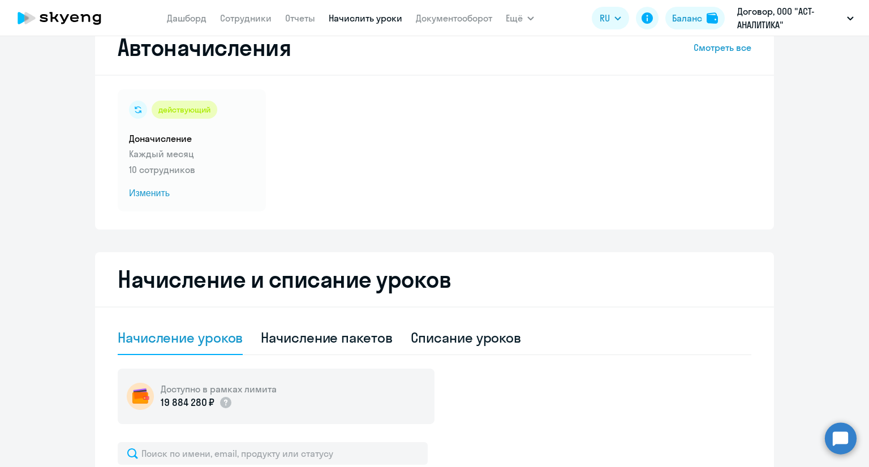
scroll to position [33, 0]
click at [308, 341] on div "Начисление пакетов" at bounding box center [326, 337] width 131 height 18
select select "10"
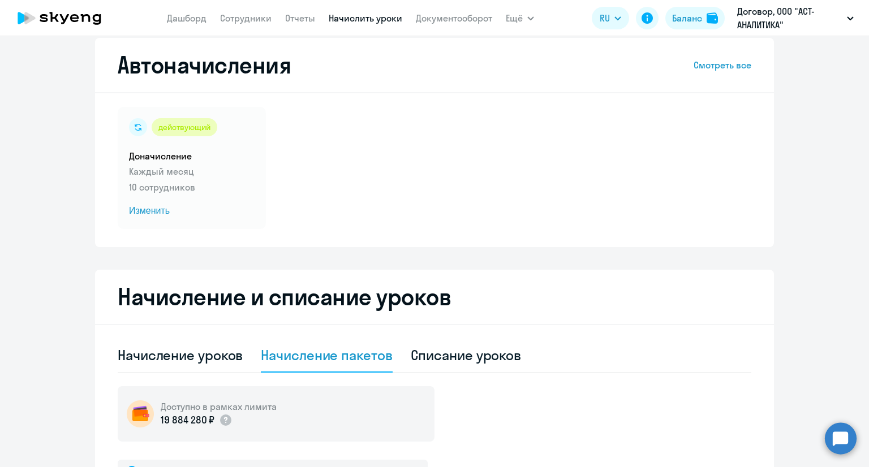
scroll to position [0, 0]
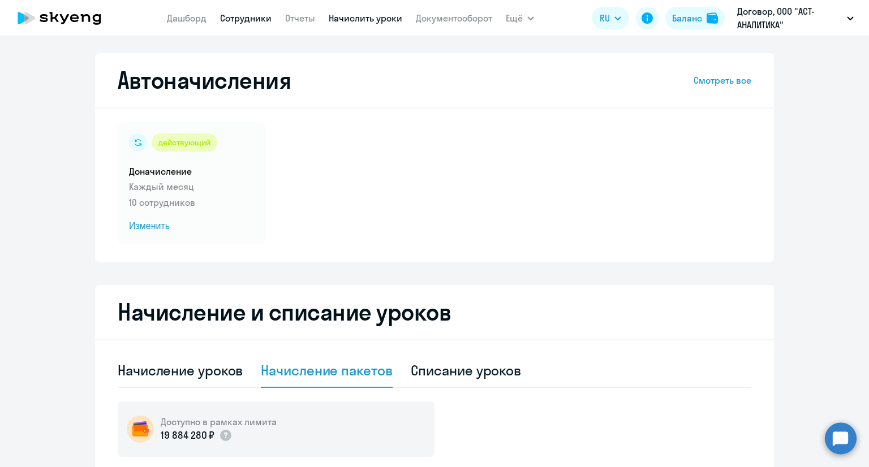
click at [251, 19] on link "Сотрудники" at bounding box center [245, 17] width 51 height 11
select select "30"
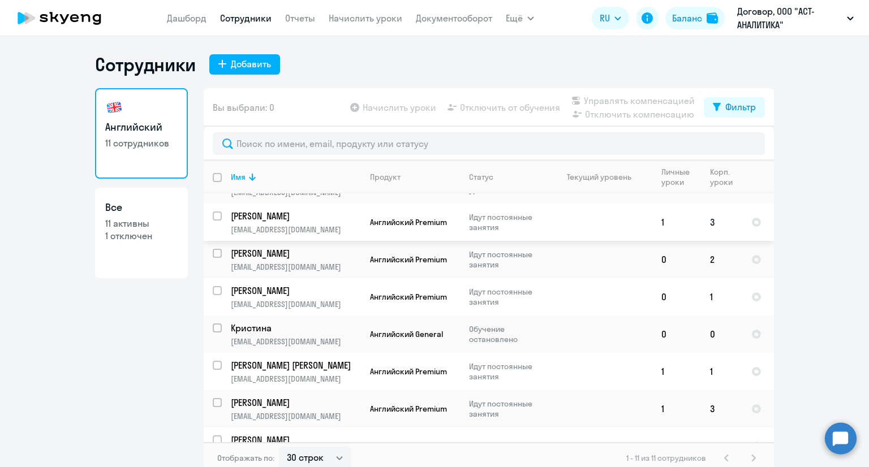
scroll to position [63, 0]
click at [475, 338] on p "Обучение остановлено" at bounding box center [507, 335] width 77 height 20
select select "english"
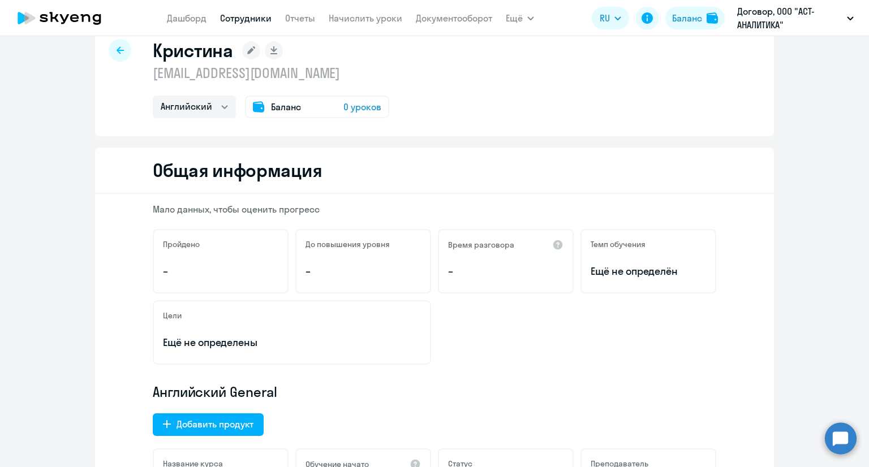
scroll to position [28, 0]
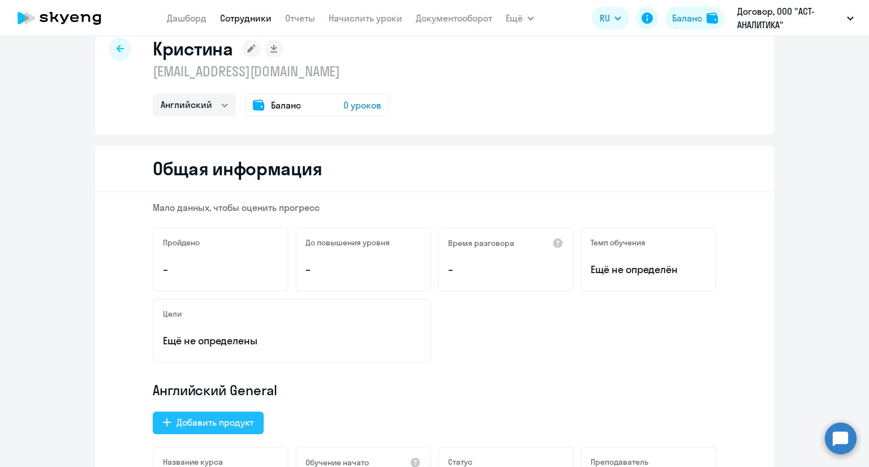
click at [232, 421] on div "Добавить продукт" at bounding box center [214, 423] width 77 height 14
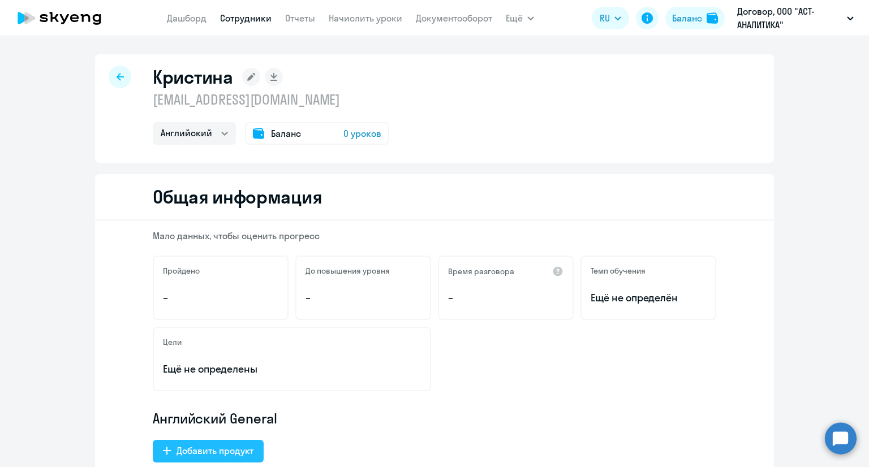
select select "english_adult_not_native_speaker_premium"
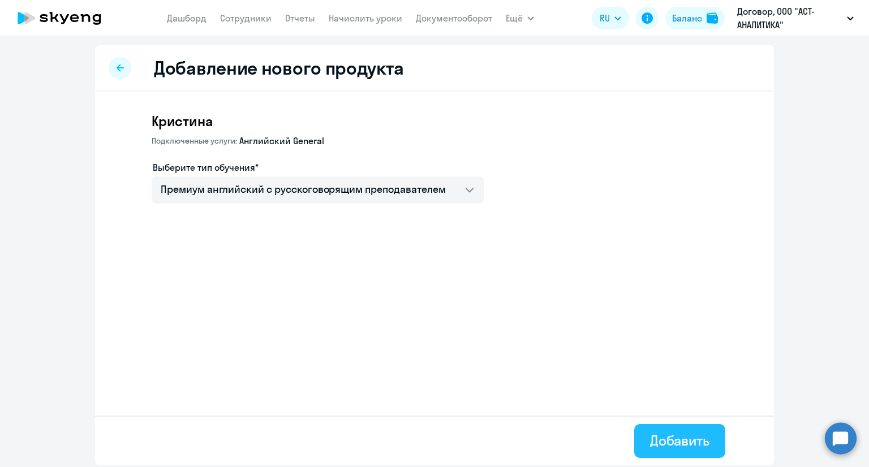
click at [688, 441] on div "Добавить" at bounding box center [679, 441] width 59 height 18
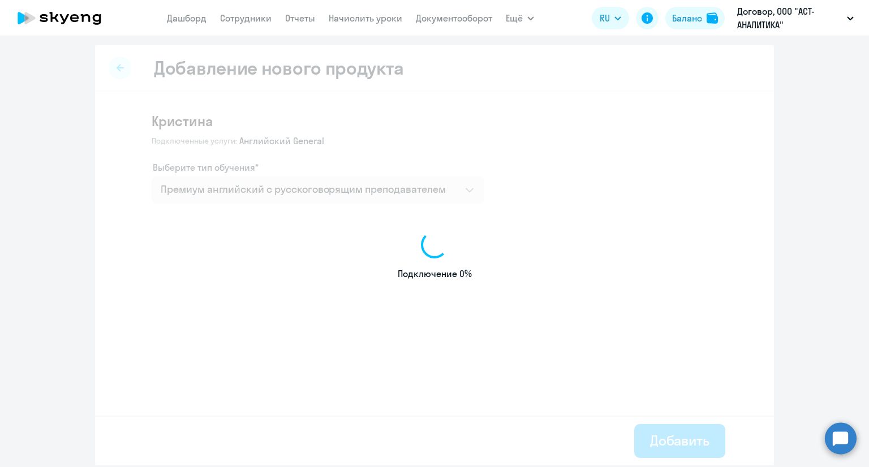
select select "english"
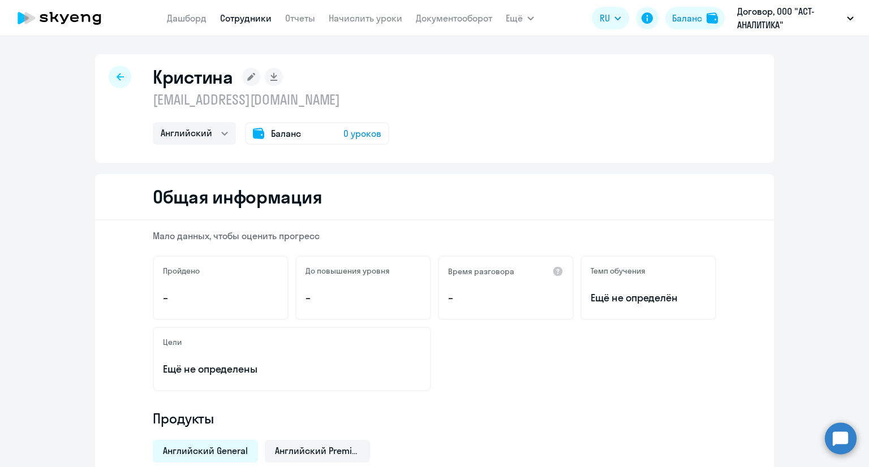
click at [298, 131] on div "Баланс 0 уроков" at bounding box center [317, 133] width 144 height 23
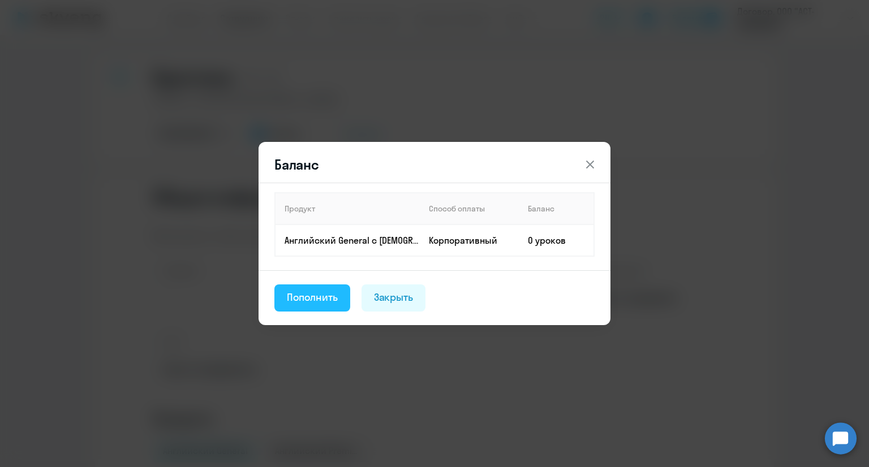
click at [330, 304] on div "Пополнить" at bounding box center [312, 297] width 51 height 15
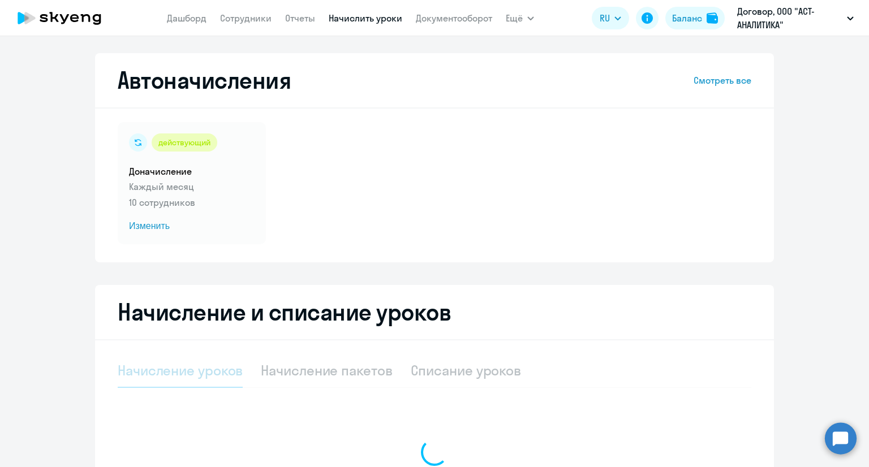
select select "10"
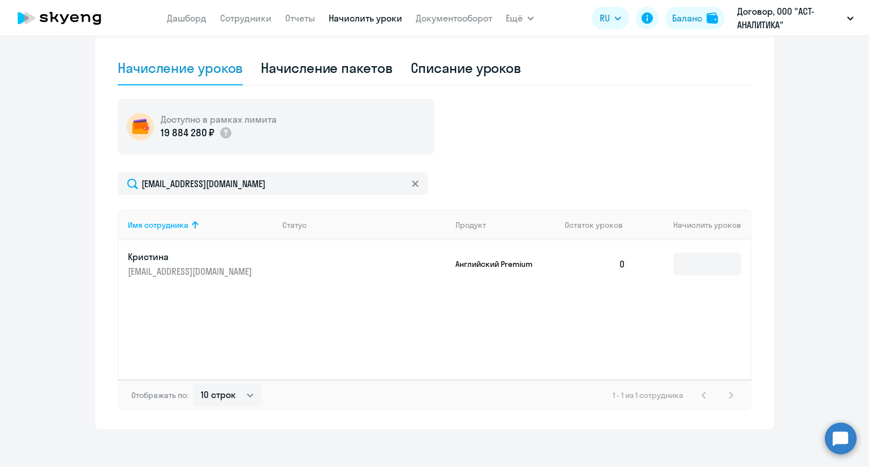
scroll to position [310, 0]
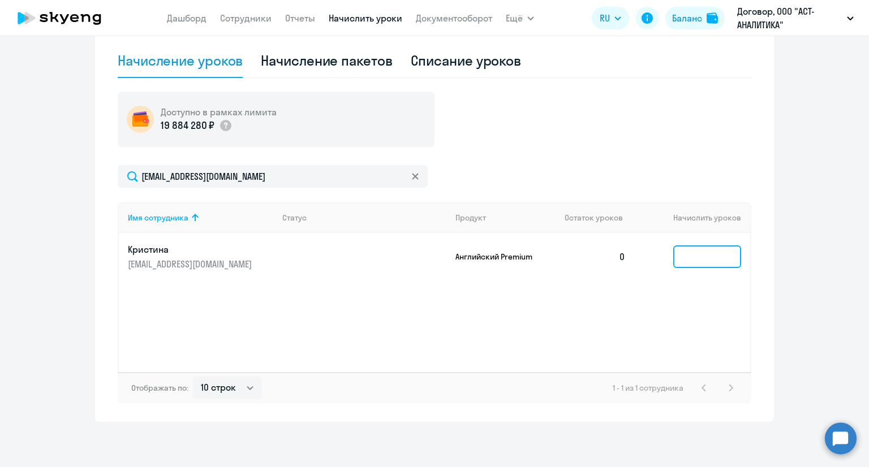
click at [680, 266] on input at bounding box center [707, 256] width 68 height 23
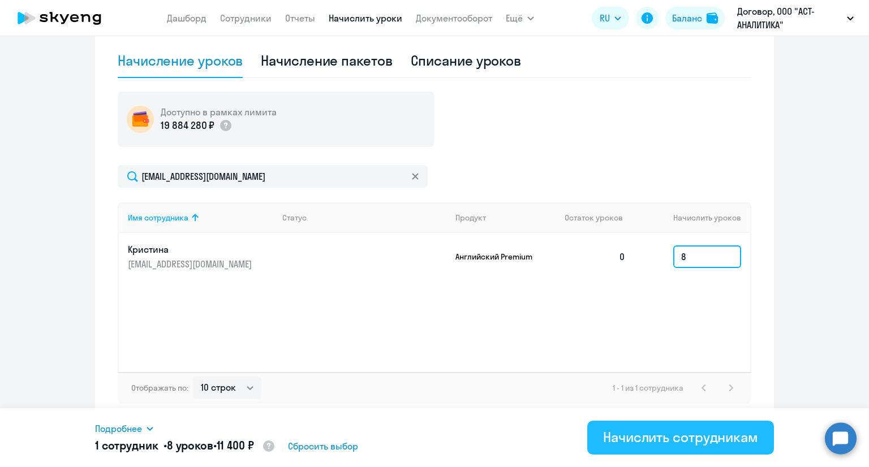
type input "8"
click at [650, 445] on div "Начислить сотрудникам" at bounding box center [680, 437] width 155 height 18
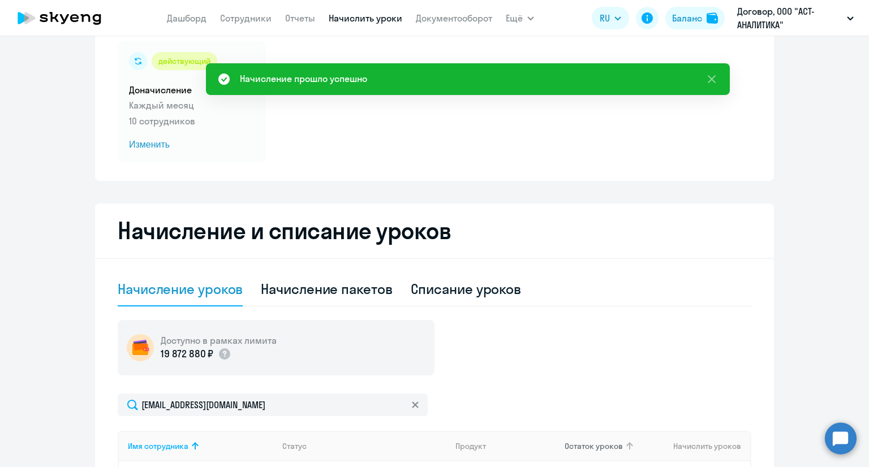
scroll to position [80, 0]
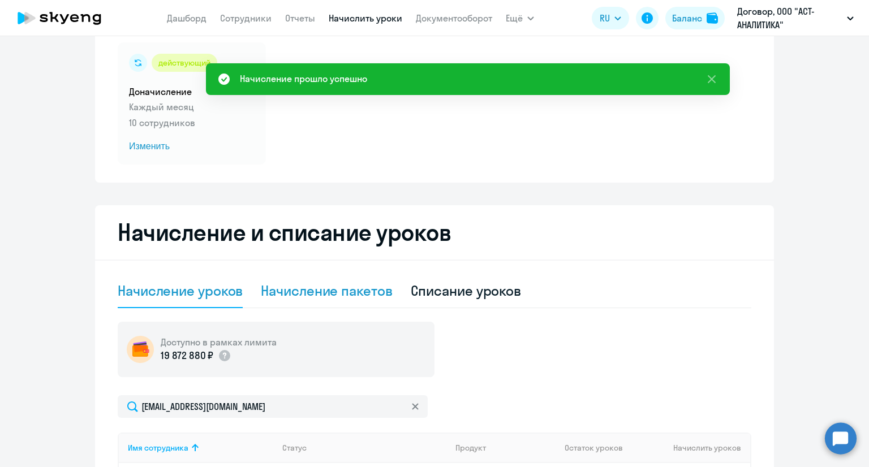
click at [283, 289] on div "Начисление пакетов" at bounding box center [326, 291] width 131 height 18
select select "10"
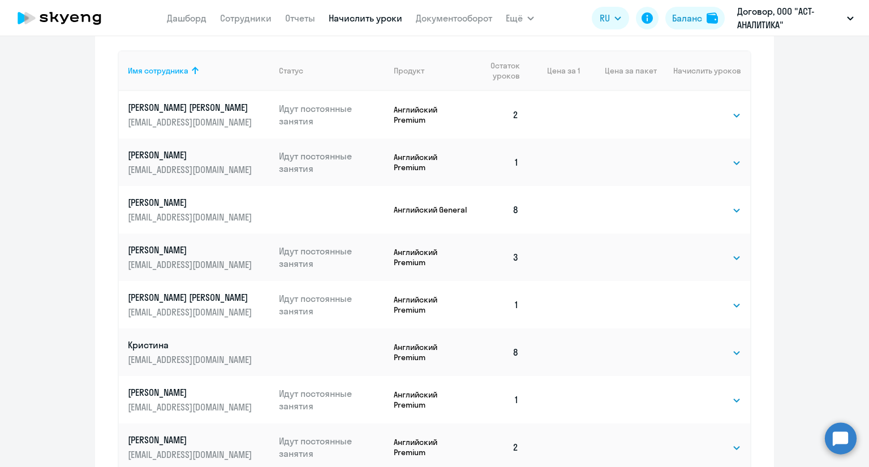
scroll to position [0, 0]
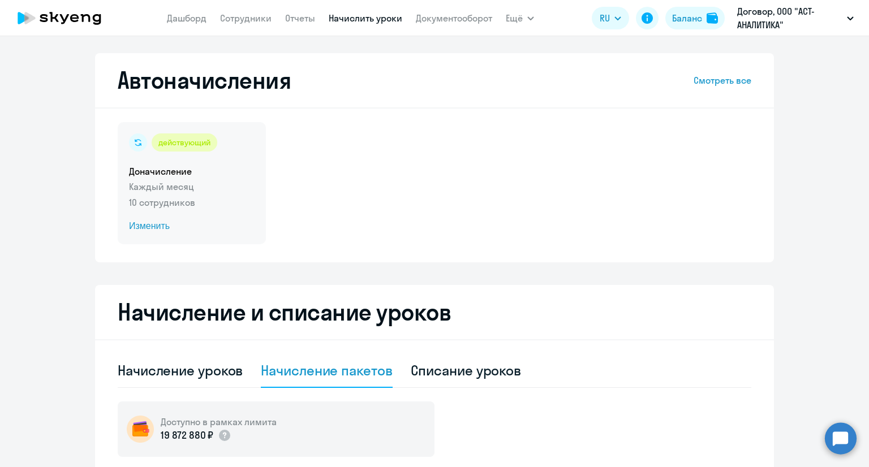
click at [145, 231] on span "Изменить" at bounding box center [192, 226] width 126 height 14
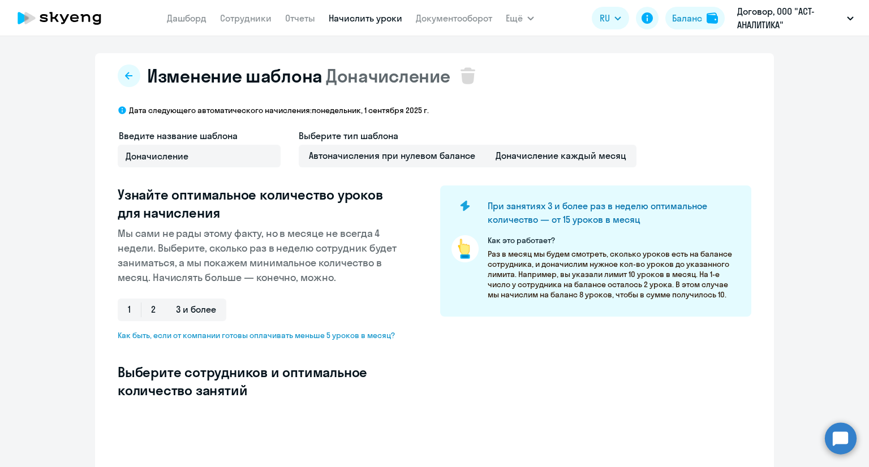
select select "10"
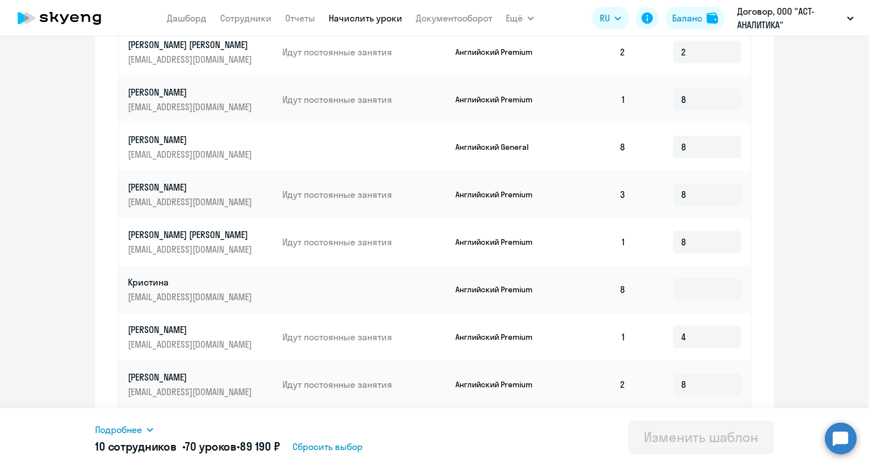
scroll to position [456, 0]
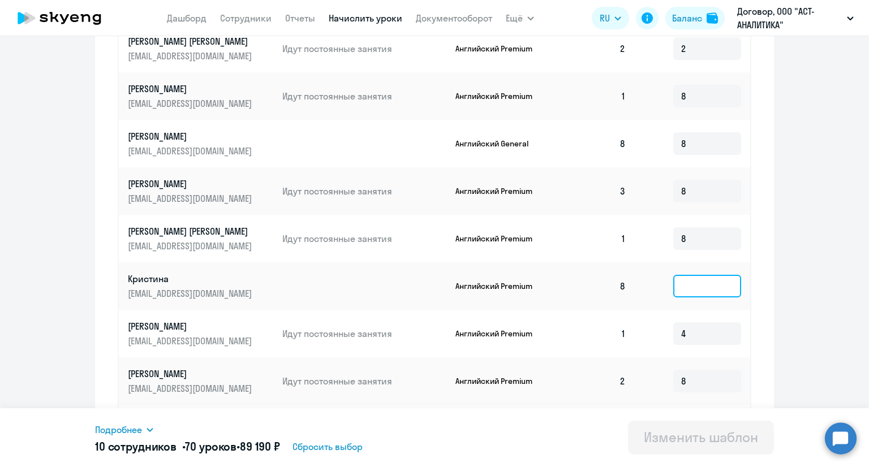
click at [685, 288] on input at bounding box center [707, 286] width 68 height 23
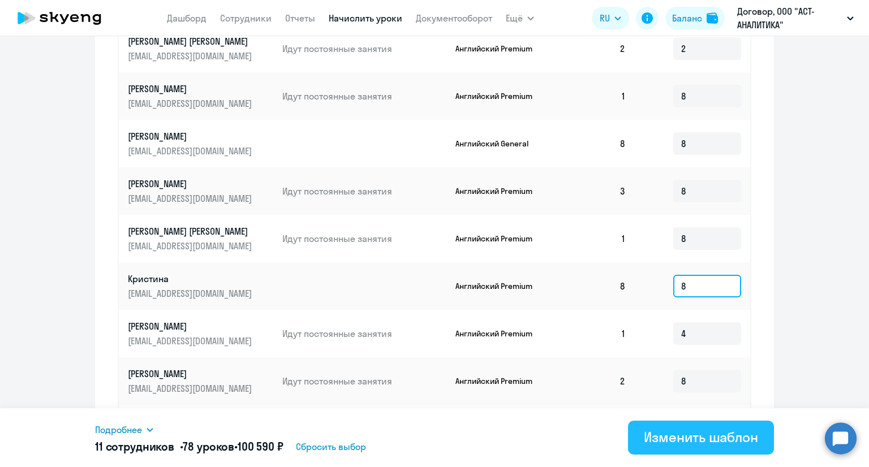
type input "8"
click at [701, 428] on div "Изменить шаблон" at bounding box center [701, 437] width 114 height 18
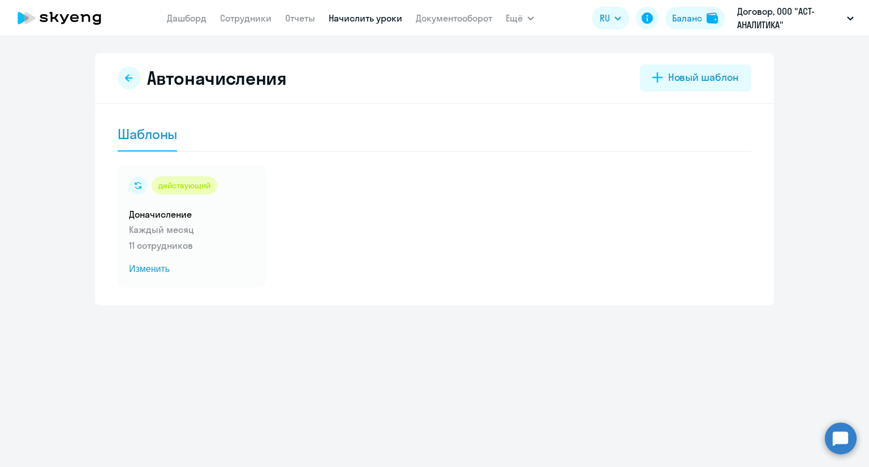
click at [83, 21] on icon at bounding box center [86, 18] width 10 height 8
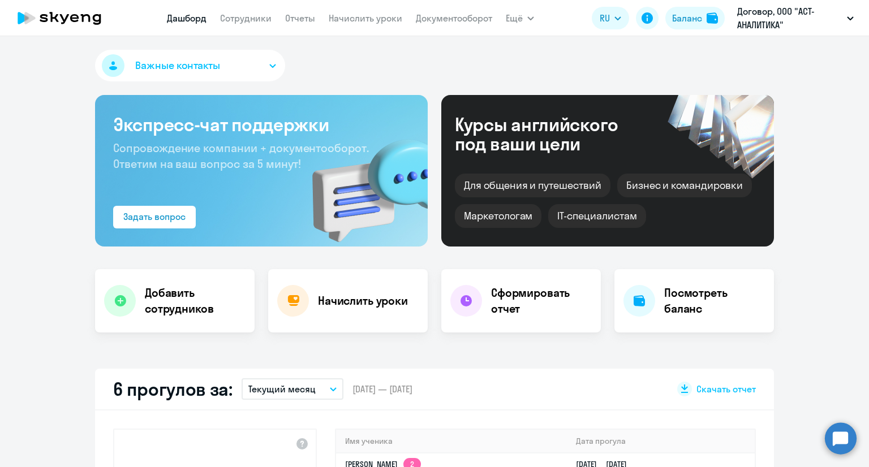
select select "30"
click at [674, 304] on h4 "Посмотреть баланс" at bounding box center [714, 301] width 101 height 32
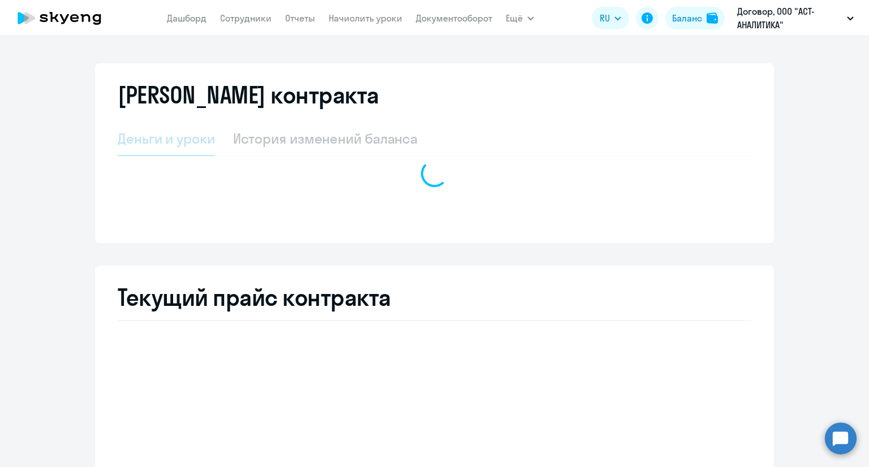
select select "english_adult_not_native_speaker"
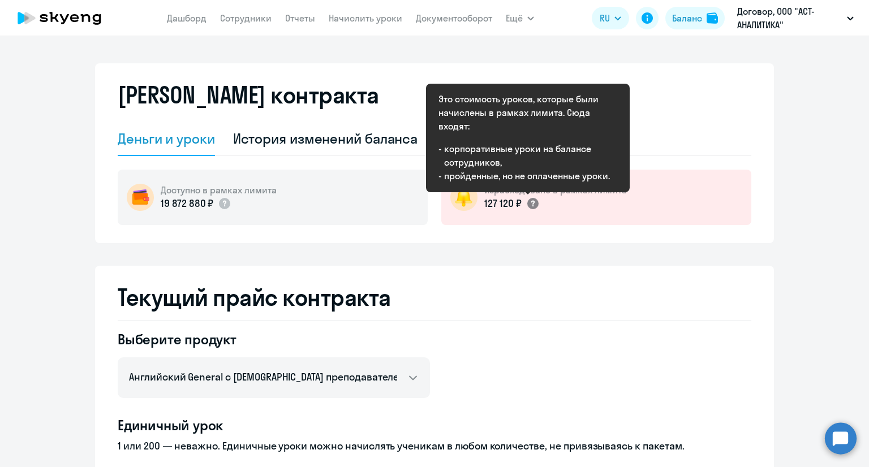
click at [531, 204] on icon at bounding box center [532, 204] width 3 height 6
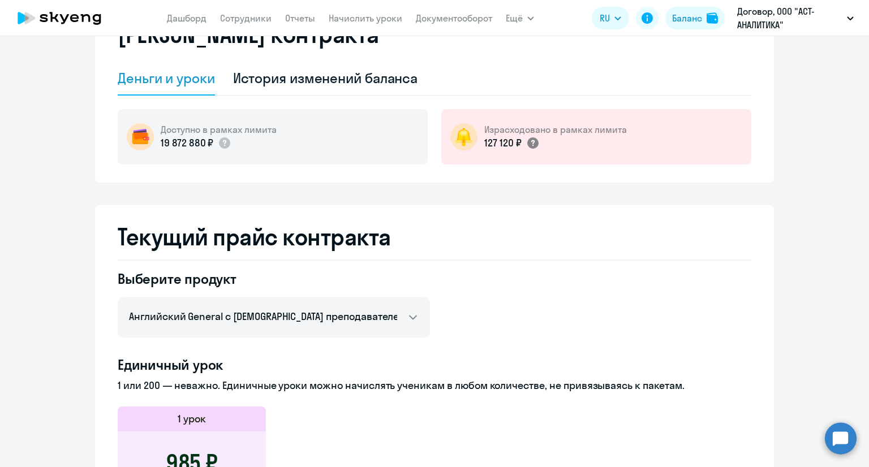
scroll to position [45, 0]
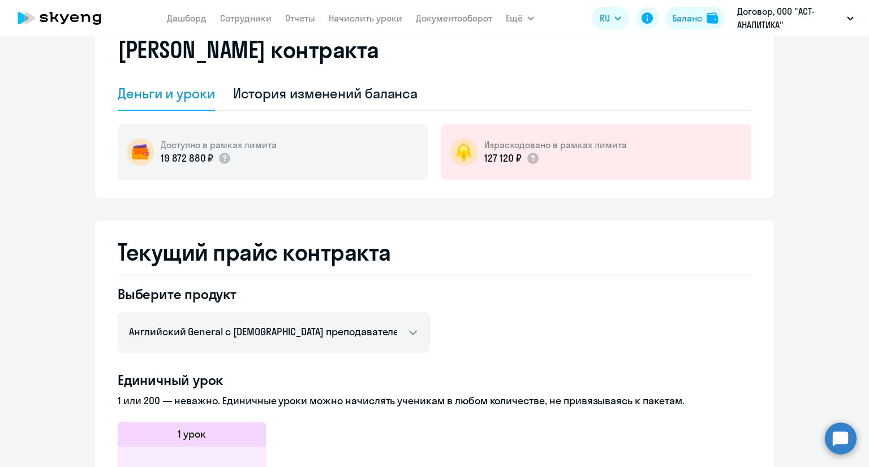
click at [70, 14] on icon at bounding box center [60, 18] width 100 height 28
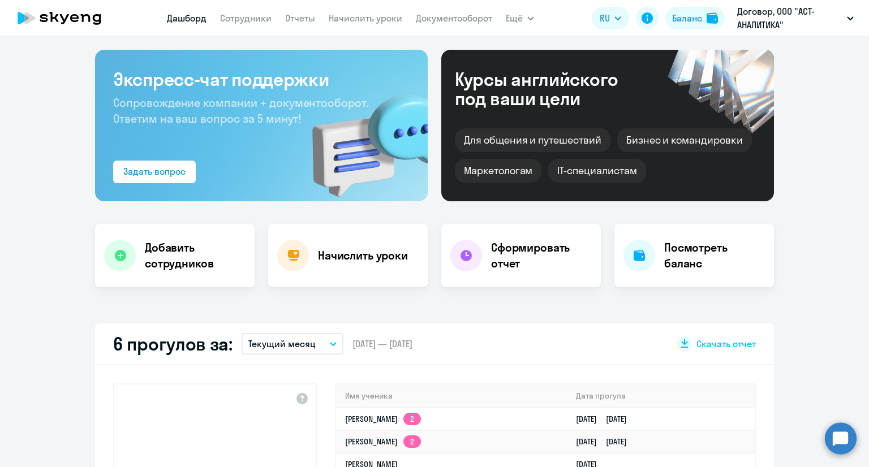
select select "30"
click at [75, 12] on icon at bounding box center [60, 18] width 100 height 28
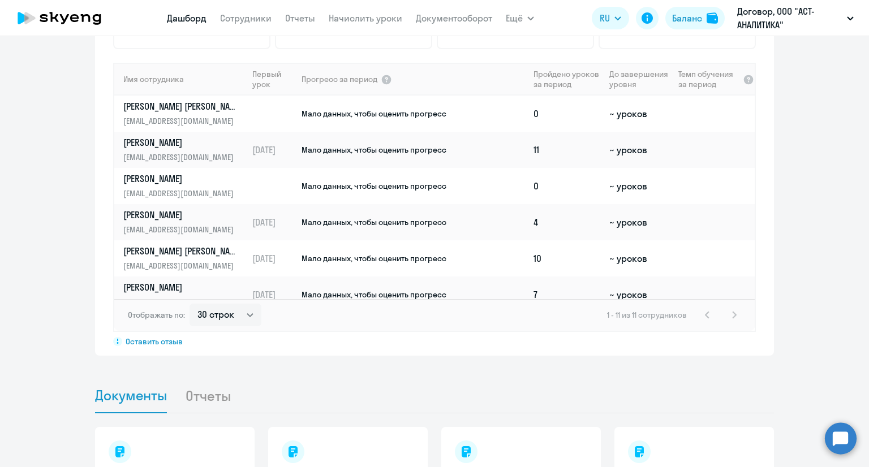
scroll to position [788, 0]
